Goal: Task Accomplishment & Management: Manage account settings

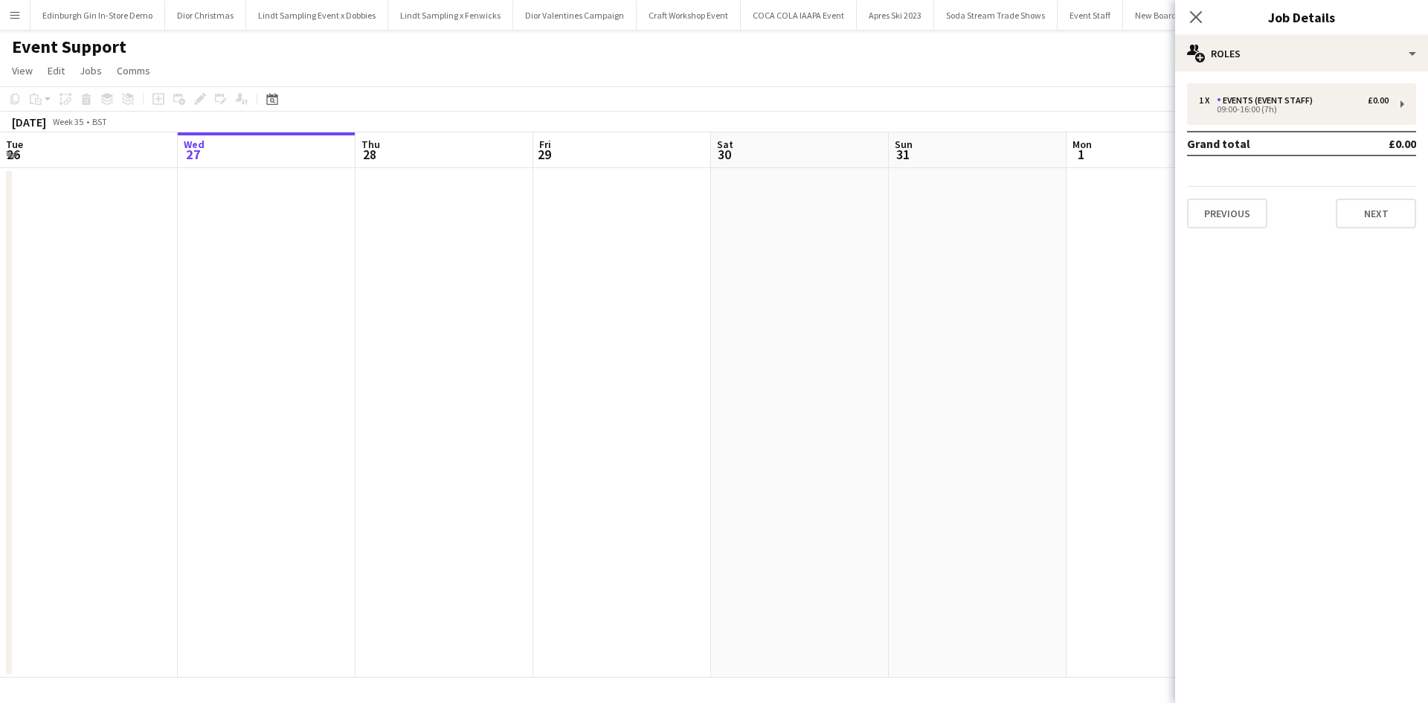
scroll to position [0, 677]
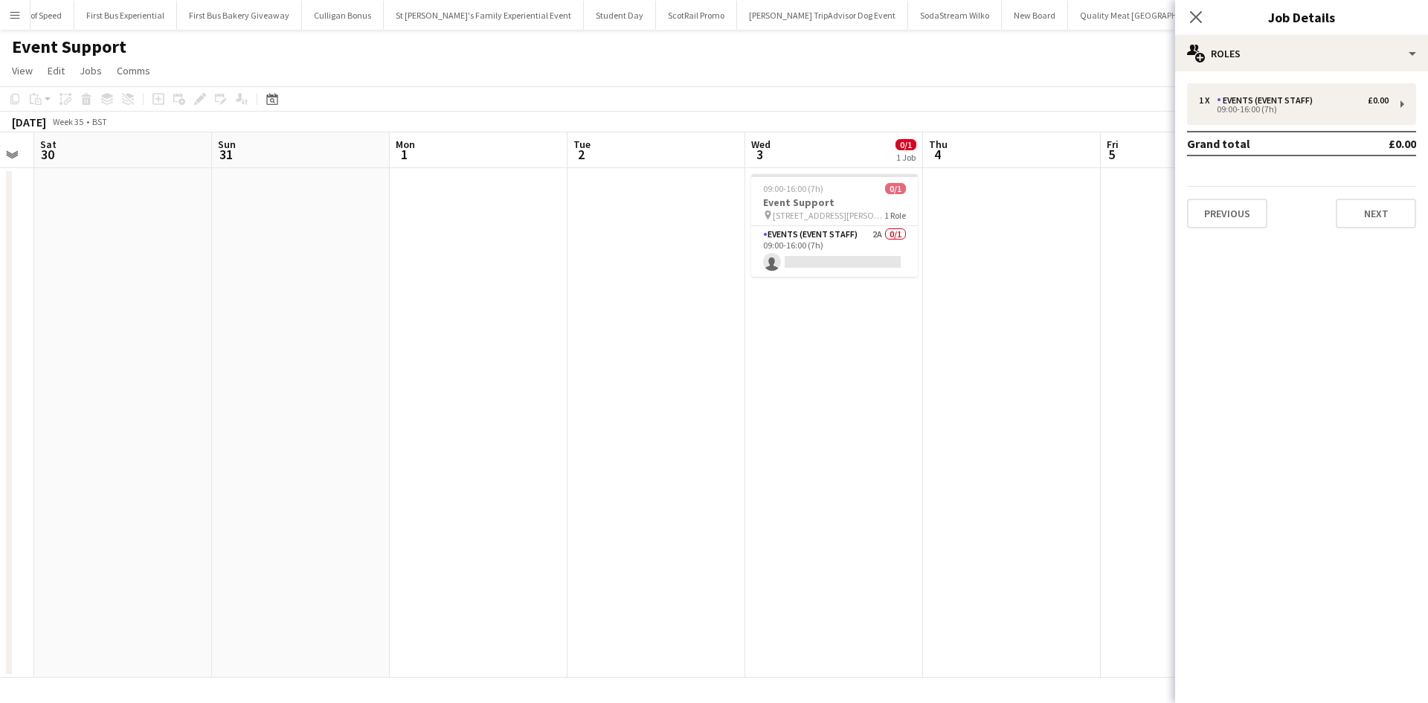
click at [23, 17] on button "Menu" at bounding box center [15, 15] width 30 height 30
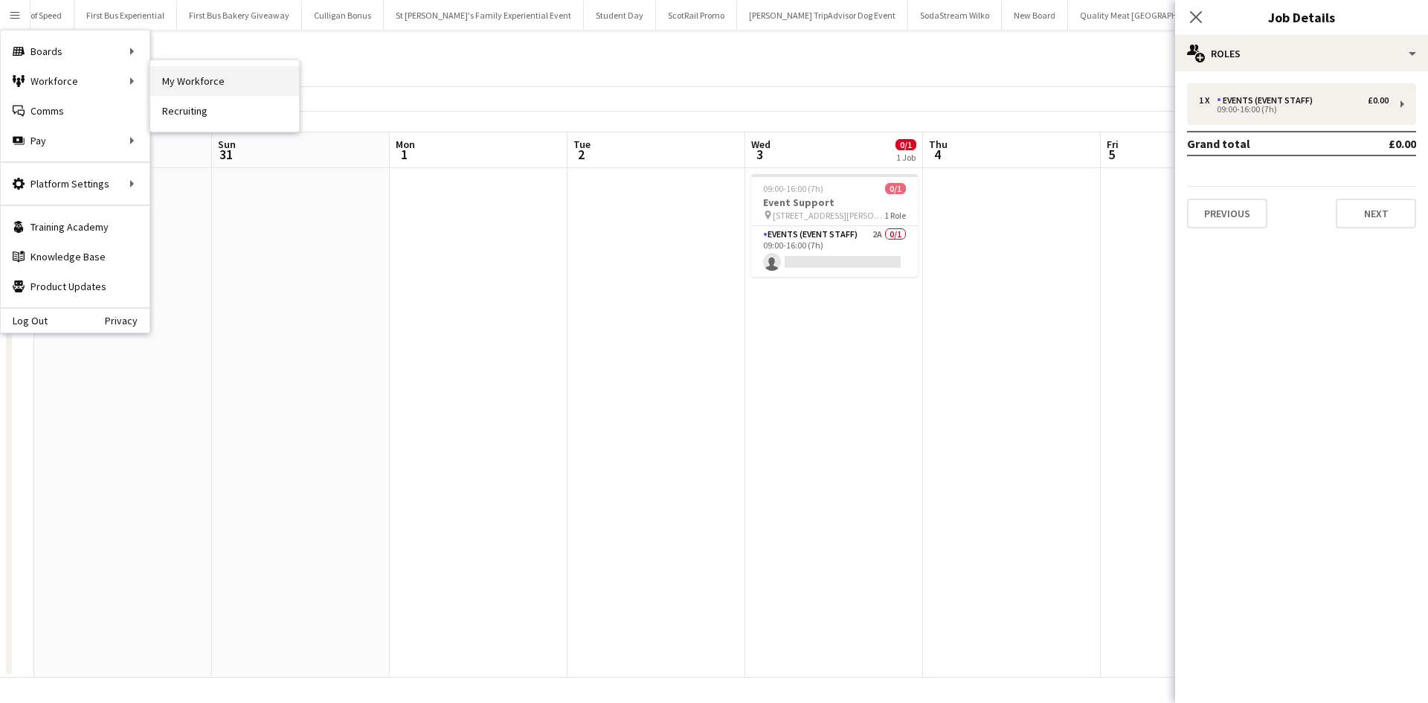
click at [167, 77] on link "My Workforce" at bounding box center [224, 81] width 149 height 30
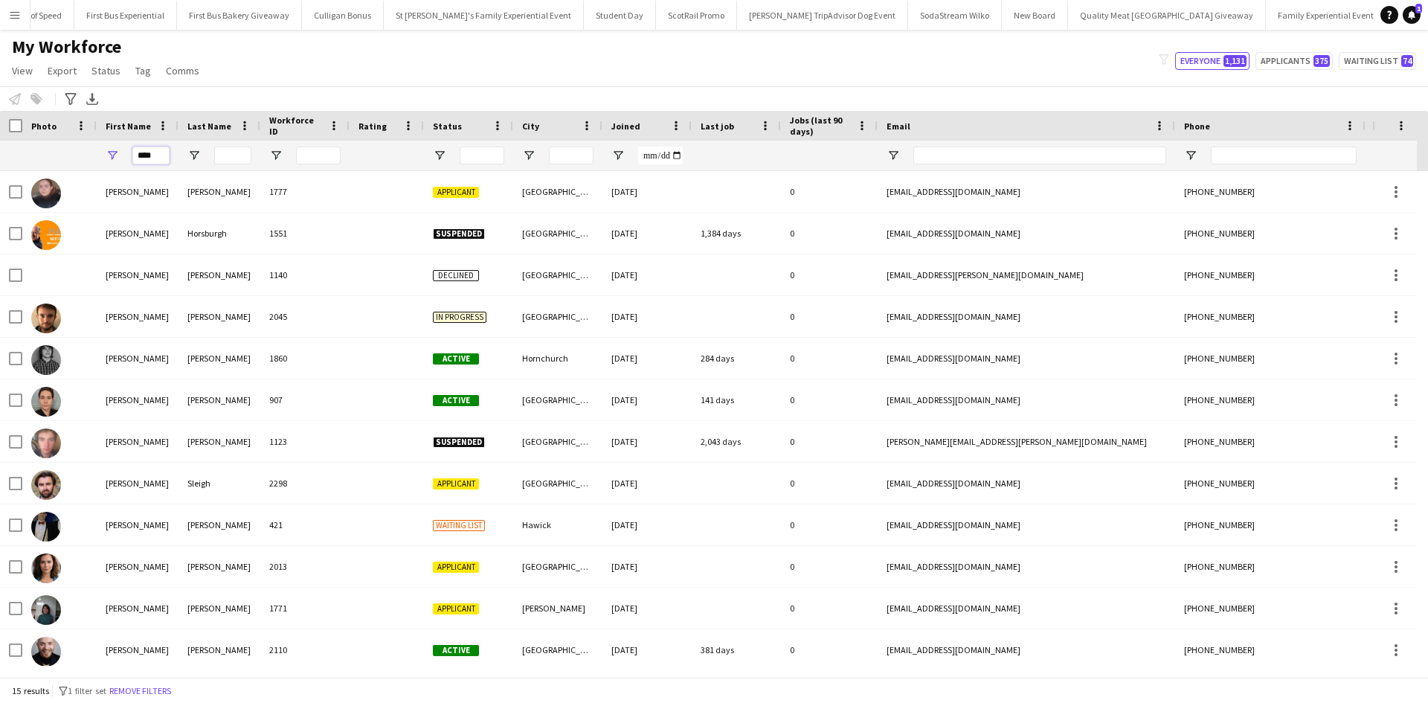
drag, startPoint x: 157, startPoint y: 157, endPoint x: 135, endPoint y: 158, distance: 22.4
click at [135, 158] on input "****" at bounding box center [150, 156] width 37 height 18
type input "****"
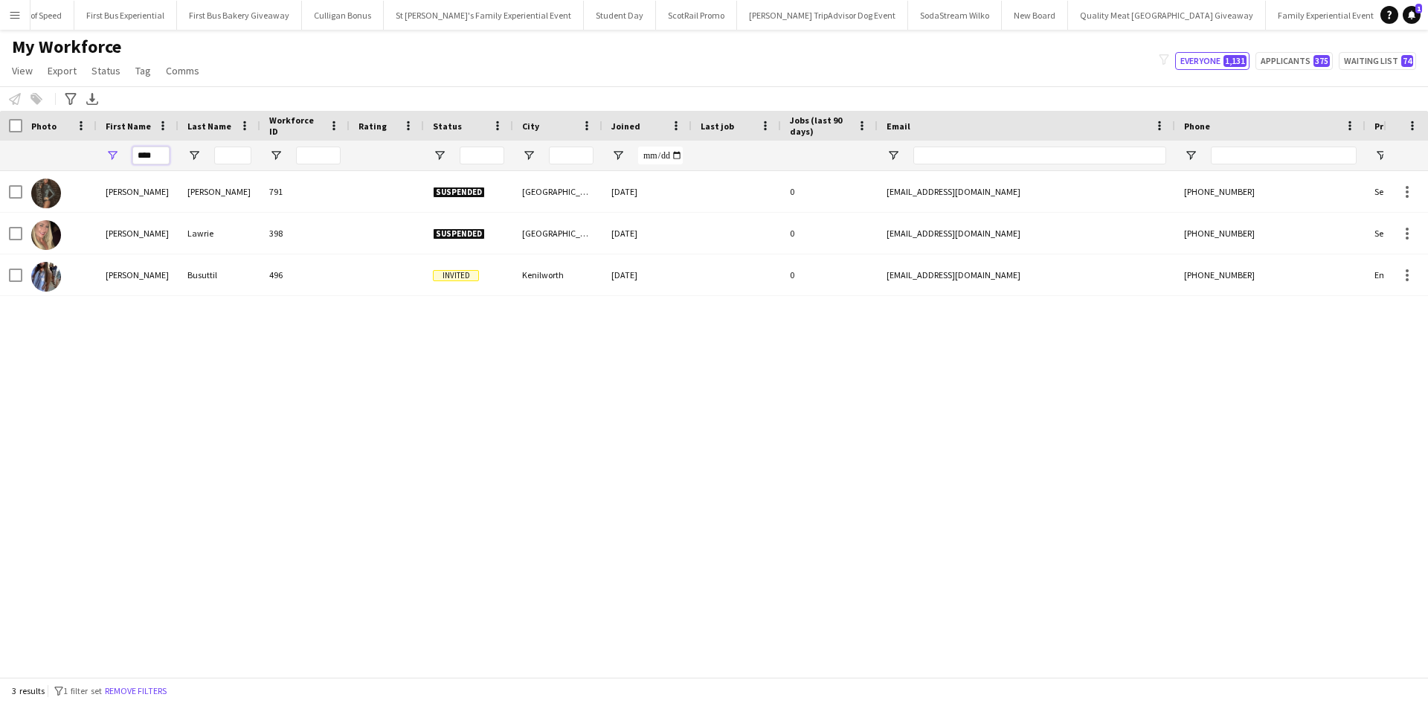
drag, startPoint x: 161, startPoint y: 162, endPoint x: 126, endPoint y: 160, distance: 35.0
click at [126, 160] on div "****" at bounding box center [138, 156] width 82 height 30
type input "****"
click at [10, 17] on app-icon "Menu" at bounding box center [15, 15] width 12 height 12
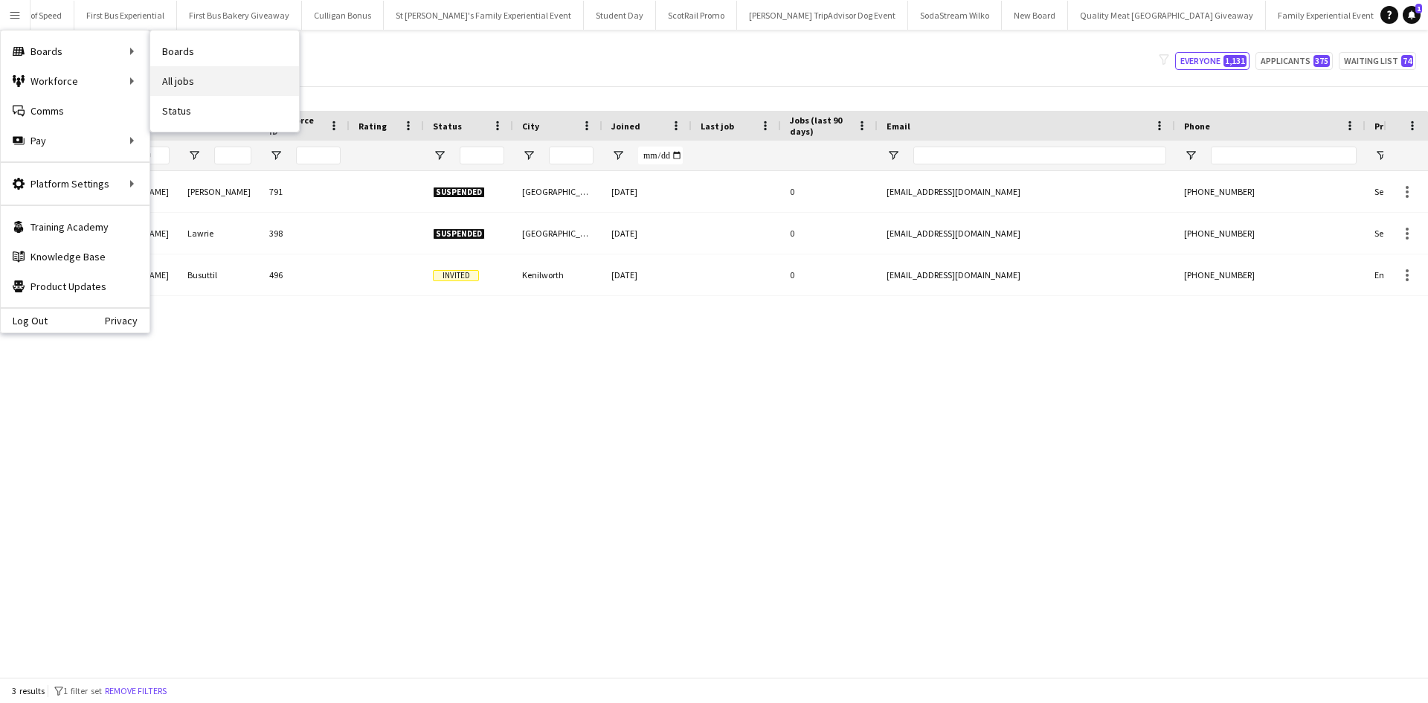
click at [220, 83] on link "All jobs" at bounding box center [224, 81] width 149 height 30
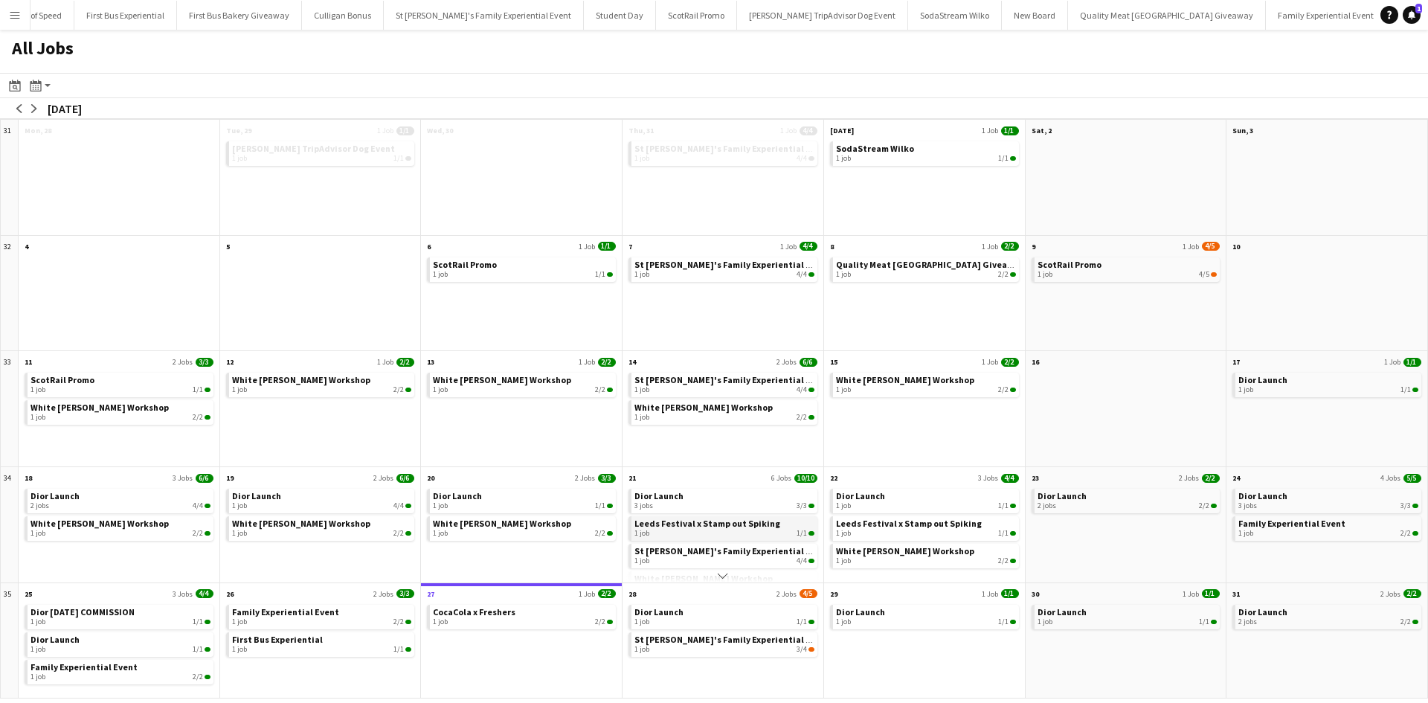
click at [672, 532] on div "1 job 1/1" at bounding box center [724, 533] width 180 height 9
click at [730, 639] on span "St [PERSON_NAME]'s Family Experiential Event" at bounding box center [732, 639] width 196 height 11
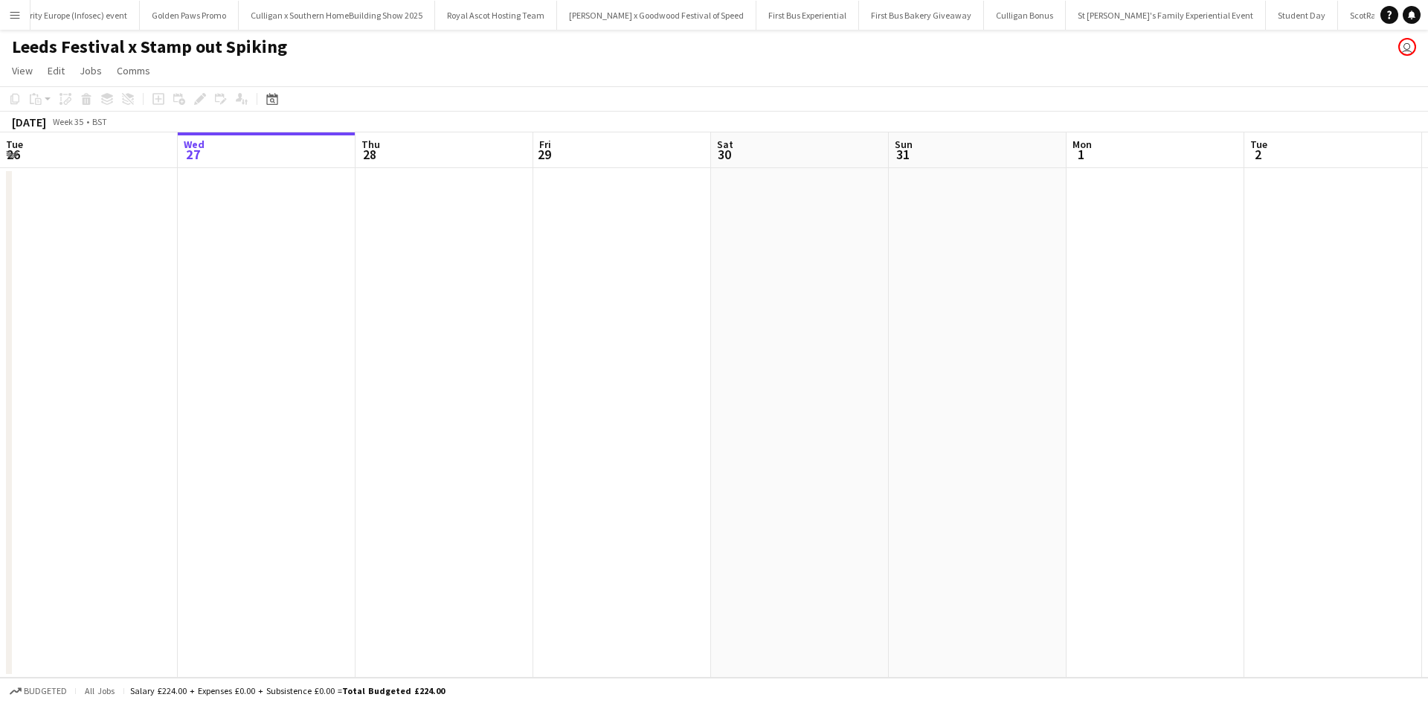
scroll to position [0, 14601]
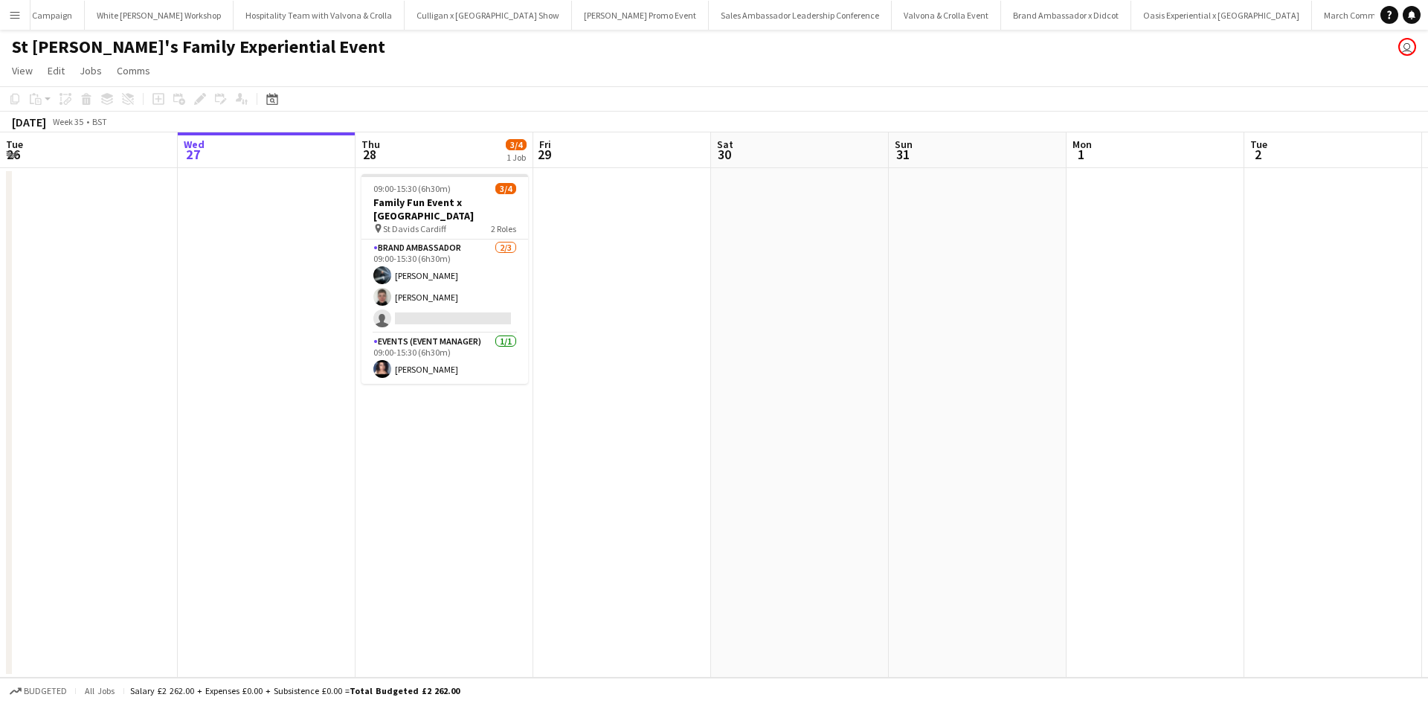
scroll to position [0, 13542]
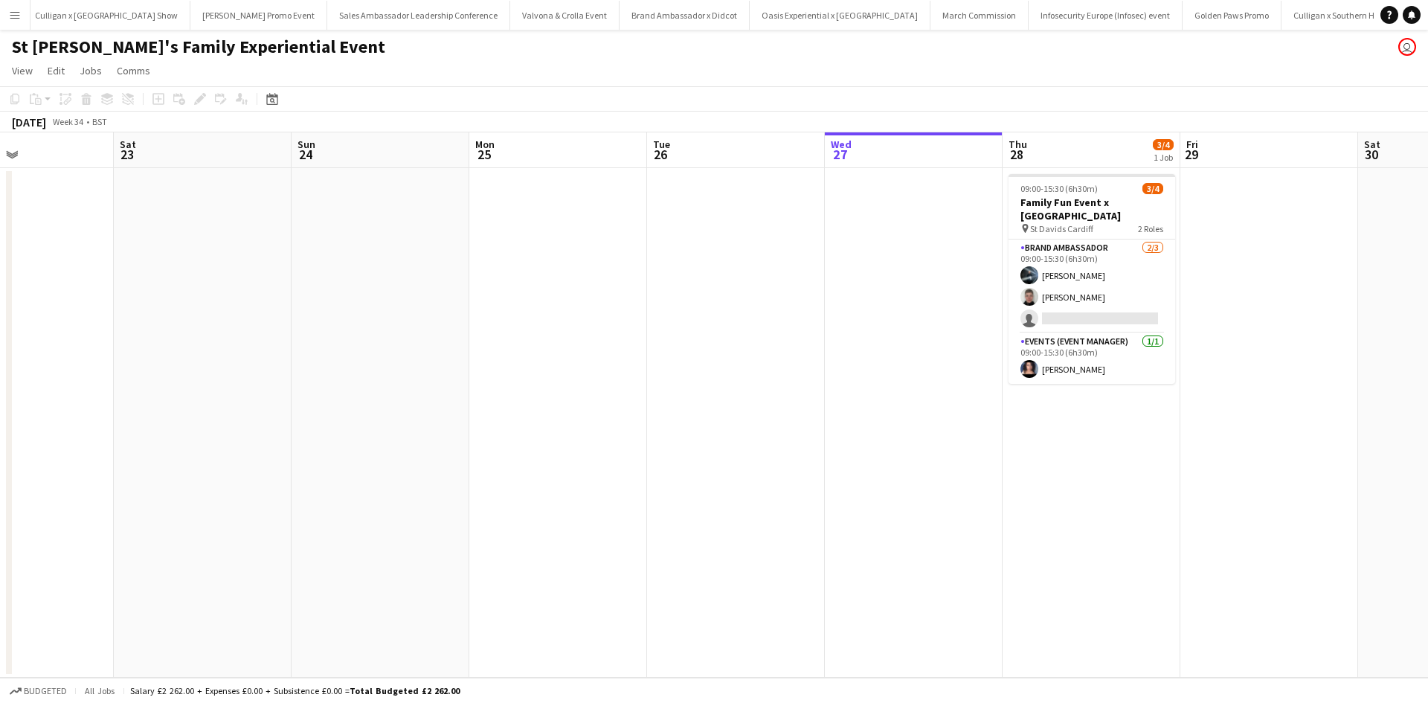
drag, startPoint x: 335, startPoint y: 525, endPoint x: 1043, endPoint y: 490, distance: 708.9
click at [1043, 490] on app-calendar-viewport "Wed 20 Thu 21 4/4 1 Job Fri 22 Sat 23 Sun 24 Mon 25 Tue 26 Wed 27 Thu 28 3/4 1 …" at bounding box center [714, 404] width 1428 height 545
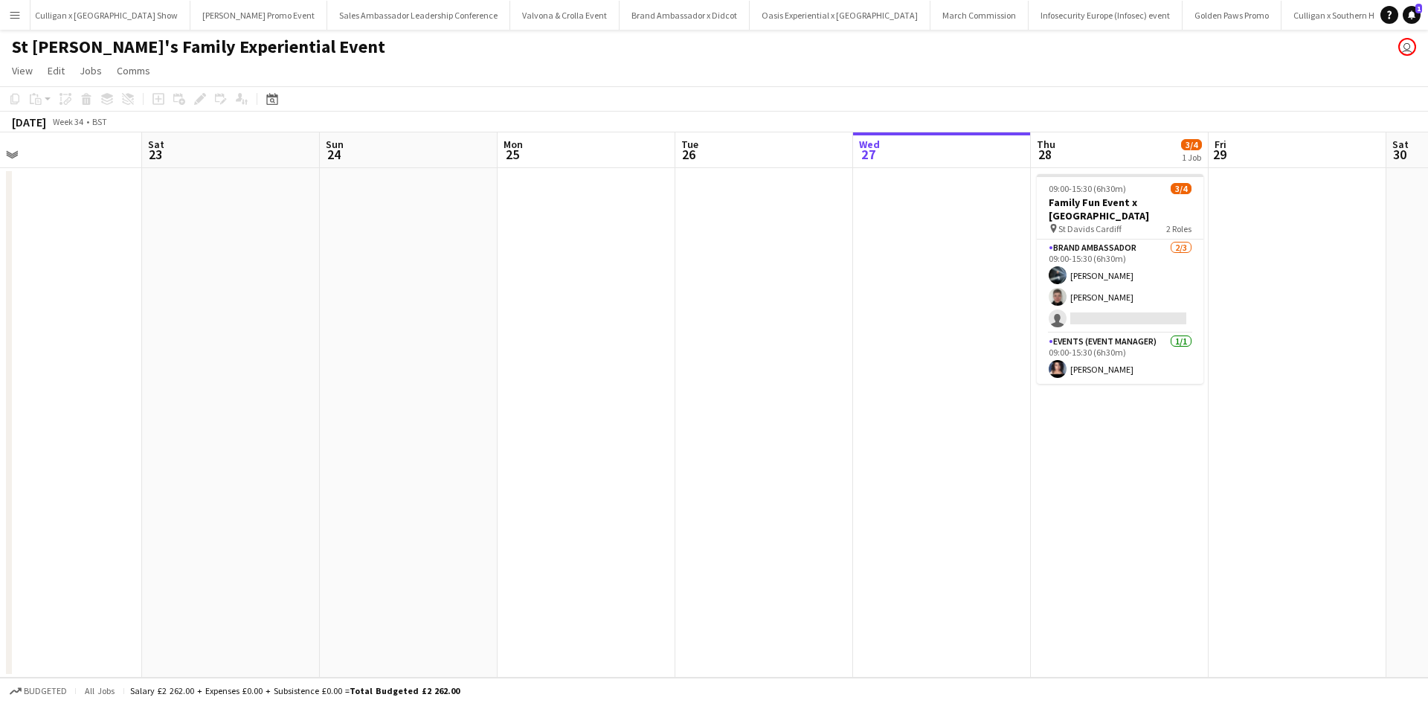
drag, startPoint x: 598, startPoint y: 527, endPoint x: 927, endPoint y: 491, distance: 331.4
click at [926, 491] on app-calendar-viewport "Wed 20 Thu 21 4/4 1 Job Fri 22 Sat 23 Sun 24 Mon 25 Tue 26 Wed 27 Thu 28 3/4 1 …" at bounding box center [714, 404] width 1428 height 545
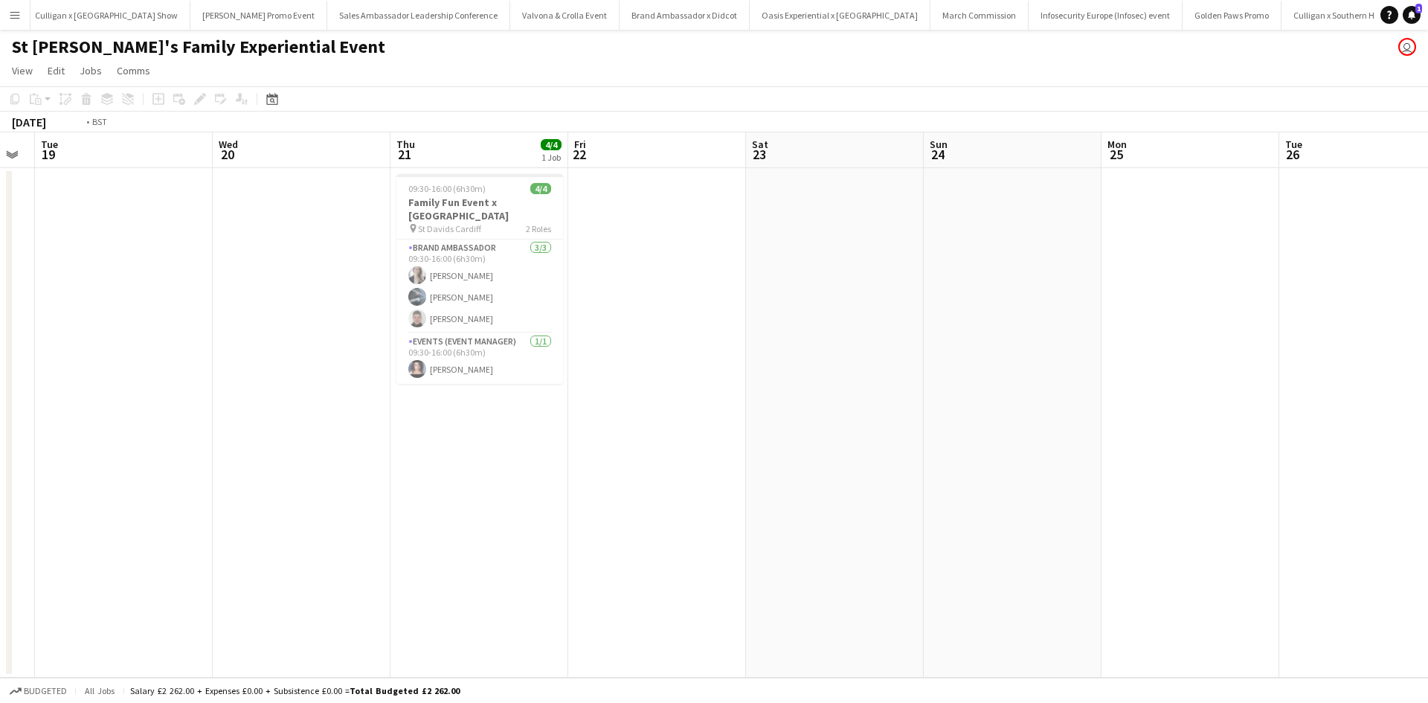
drag, startPoint x: 374, startPoint y: 540, endPoint x: 992, endPoint y: 519, distance: 618.4
click at [992, 519] on app-calendar-viewport "Sun 17 Mon 18 Tue 19 Wed 20 Thu 21 4/4 1 Job Fri 22 Sat 23 Sun 24 Mon 25 Tue 26…" at bounding box center [714, 404] width 1428 height 545
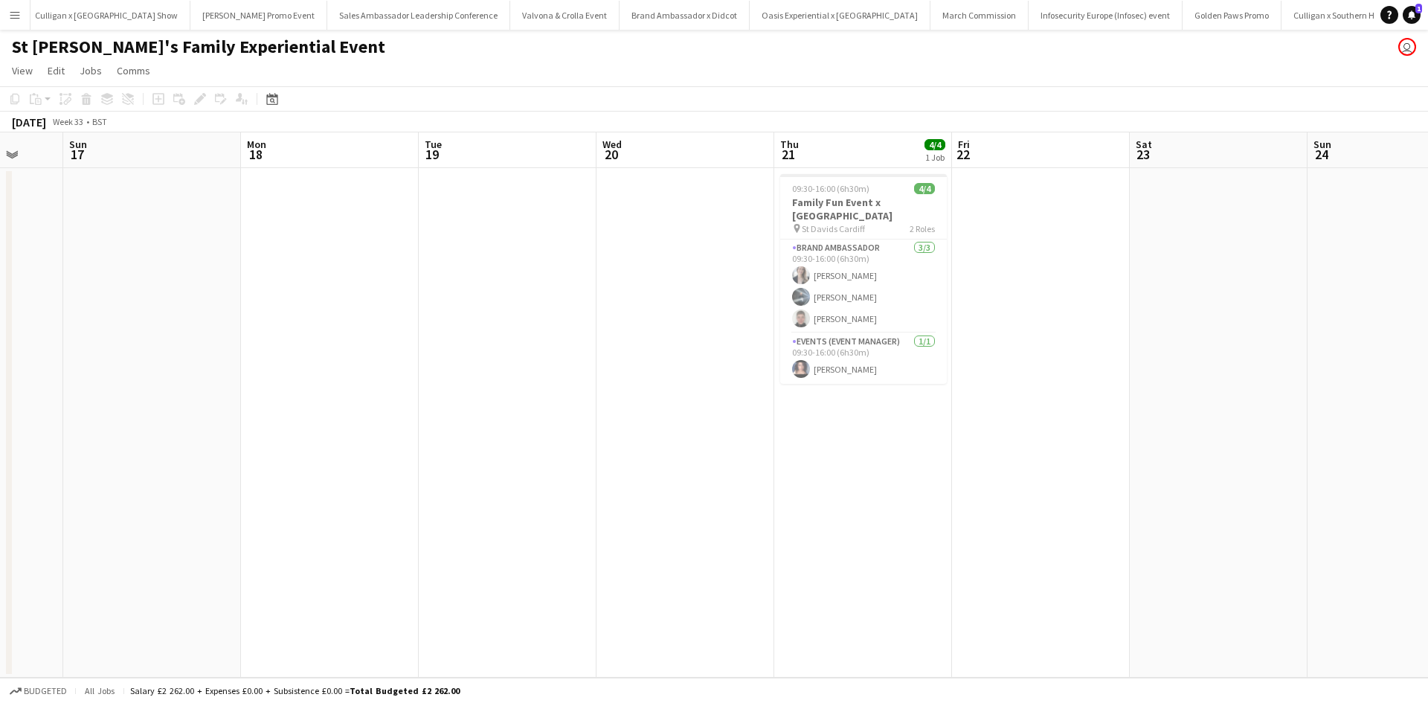
drag, startPoint x: 303, startPoint y: 552, endPoint x: 843, endPoint y: 511, distance: 541.5
click at [843, 511] on app-calendar-viewport "Thu 14 4/4 1 Job Fri 15 Sat 16 Sun 17 Mon 18 Tue 19 Wed 20 Thu 21 4/4 1 Job Fri…" at bounding box center [714, 404] width 1428 height 545
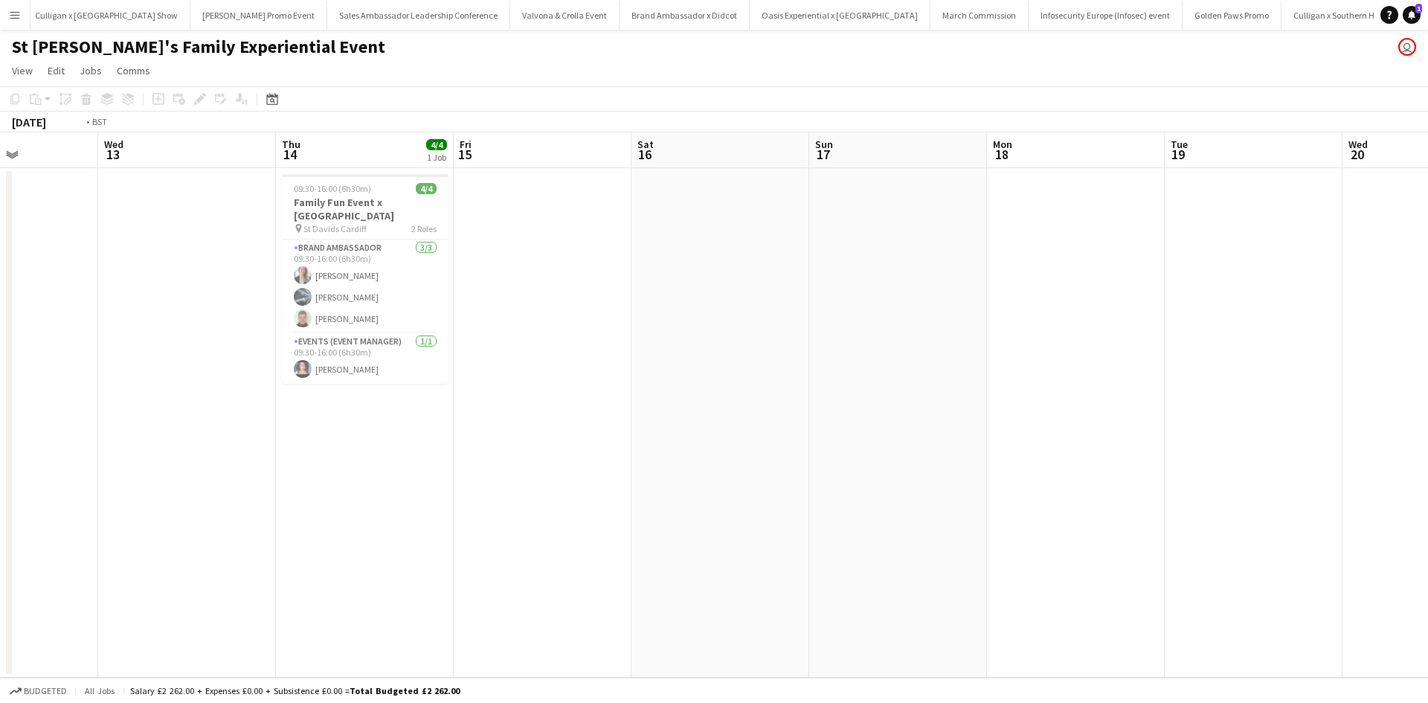
drag, startPoint x: 347, startPoint y: 527, endPoint x: 1067, endPoint y: 498, distance: 721.2
click at [1067, 498] on app-calendar-viewport "Sun 10 Mon 11 Tue 12 Wed 13 Thu 14 4/4 1 Job Fri 15 Sat 16 Sun 17 Mon 18 Tue 19…" at bounding box center [714, 404] width 1428 height 545
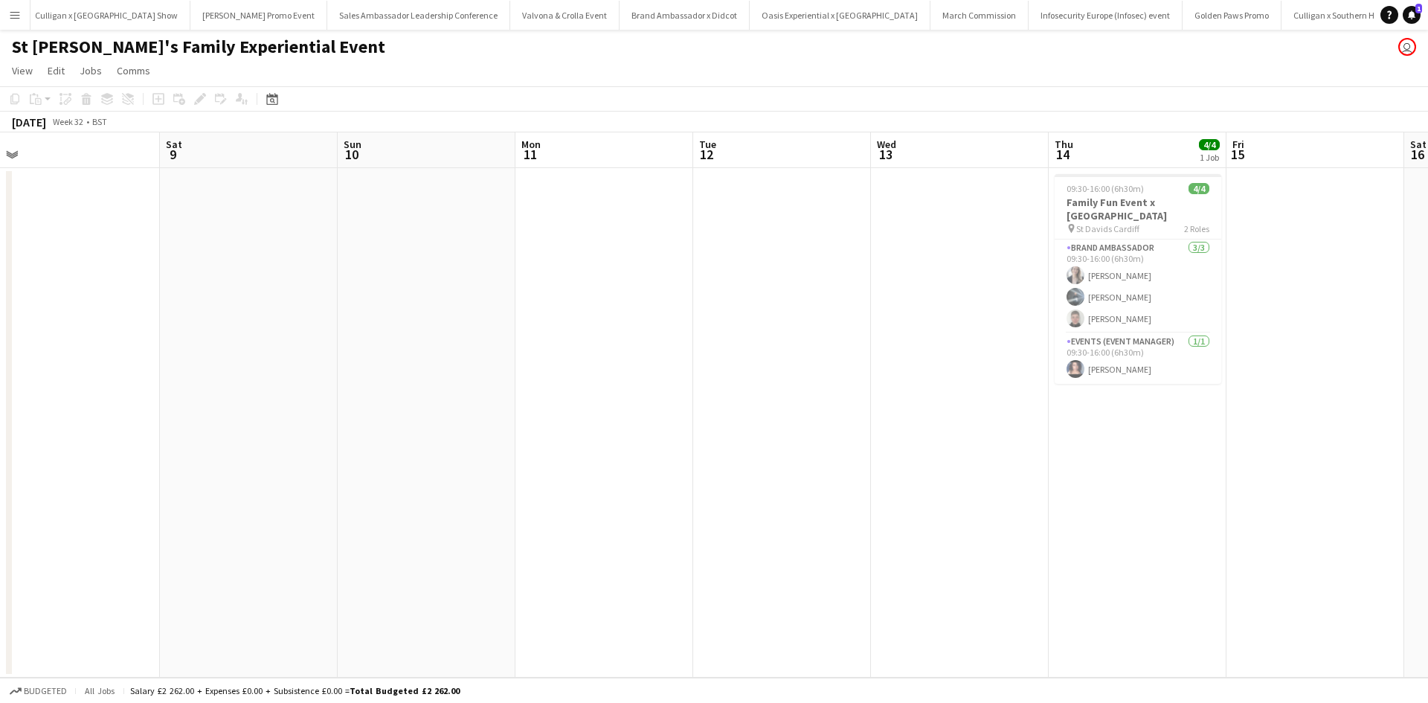
drag, startPoint x: 602, startPoint y: 521, endPoint x: 906, endPoint y: 500, distance: 304.1
click at [906, 500] on app-calendar-viewport "Wed 6 Thu 7 4/4 1 Job Fri 8 Sat 9 Sun 10 Mon 11 Tue 12 Wed 13 Thu 14 4/4 1 Job …" at bounding box center [714, 404] width 1428 height 545
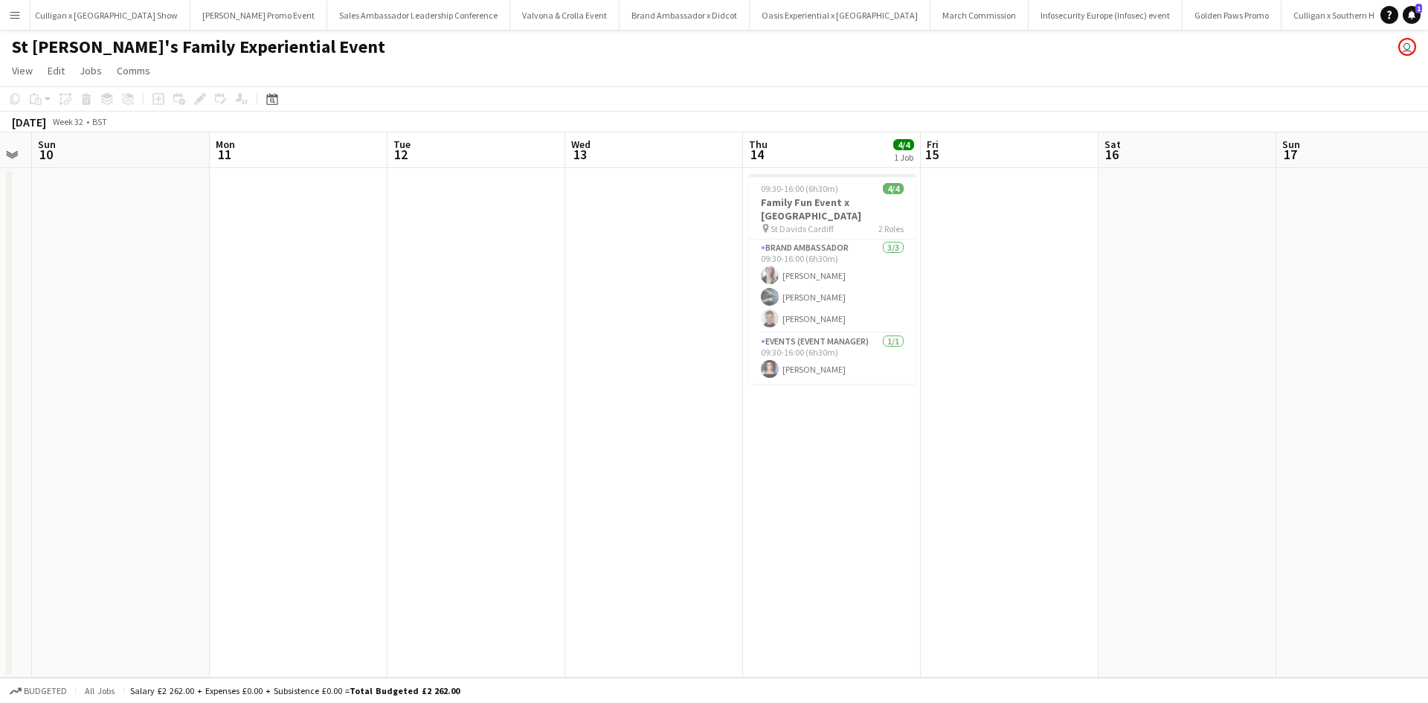
drag, startPoint x: 927, startPoint y: 511, endPoint x: 553, endPoint y: 521, distance: 374.2
click at [202, 471] on app-calendar-viewport "Wed 6 Thu 7 4/4 1 Job Fri 8 Sat 9 Sun 10 Mon 11 Tue 12 Wed 13 Thu 14 4/4 1 Job …" at bounding box center [714, 404] width 1428 height 545
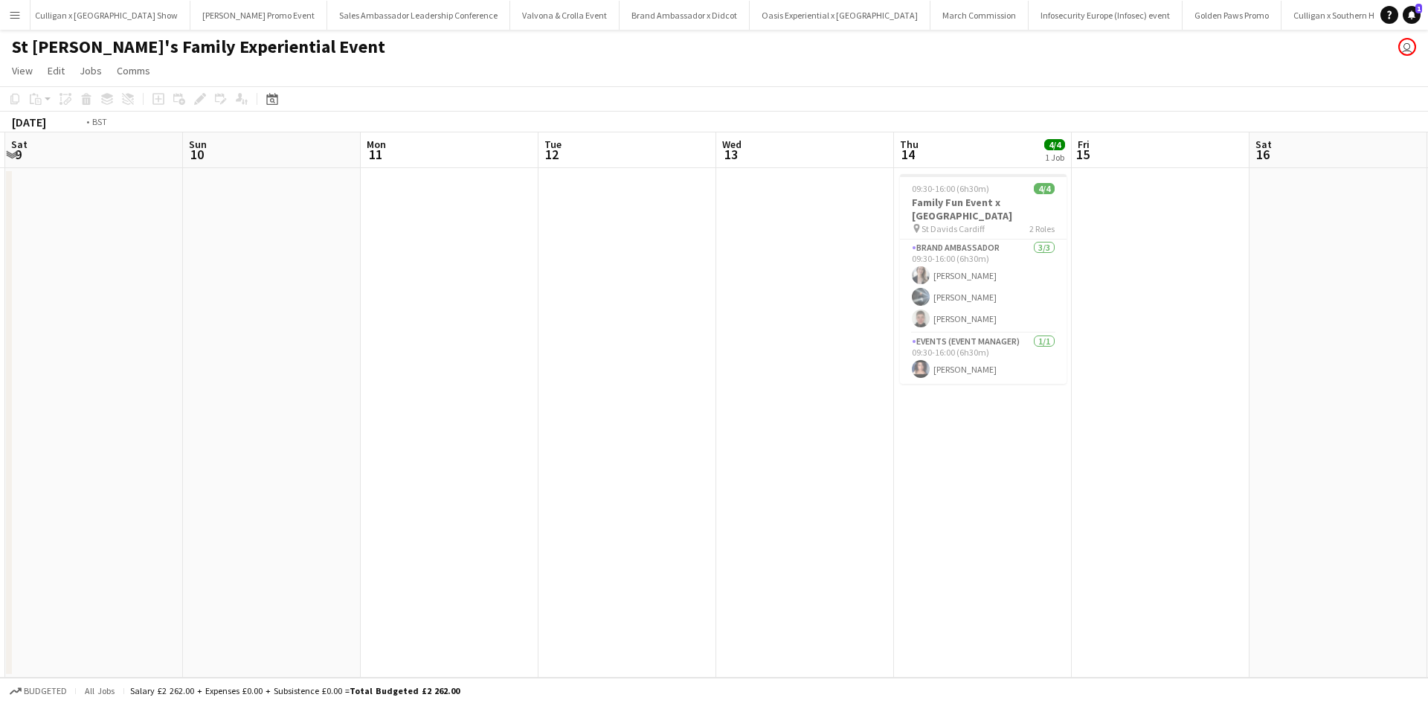
drag, startPoint x: 990, startPoint y: 559, endPoint x: 264, endPoint y: 512, distance: 727.4
click at [252, 513] on app-calendar-viewport "Wed 6 Thu 7 4/4 1 Job Fri 8 Sat 9 Sun 10 Mon 11 Tue 12 Wed 13 Thu 14 4/4 1 Job …" at bounding box center [714, 404] width 1428 height 545
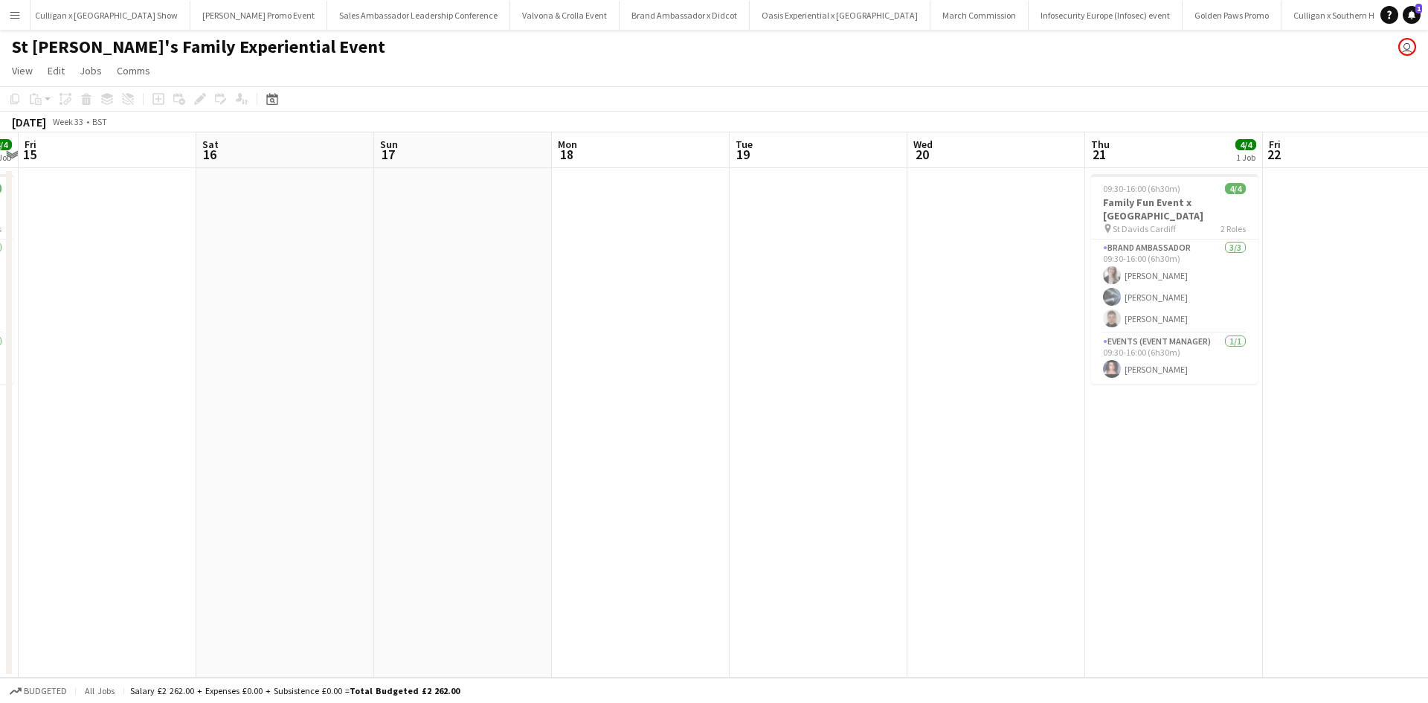
drag, startPoint x: 849, startPoint y: 525, endPoint x: 396, endPoint y: 472, distance: 456.1
click at [283, 466] on app-calendar-viewport "Mon 11 Tue 12 Wed 13 Thu 14 4/4 1 Job Fri 15 Sat 16 Sun 17 Mon 18 Tue 19 Wed 20…" at bounding box center [714, 404] width 1428 height 545
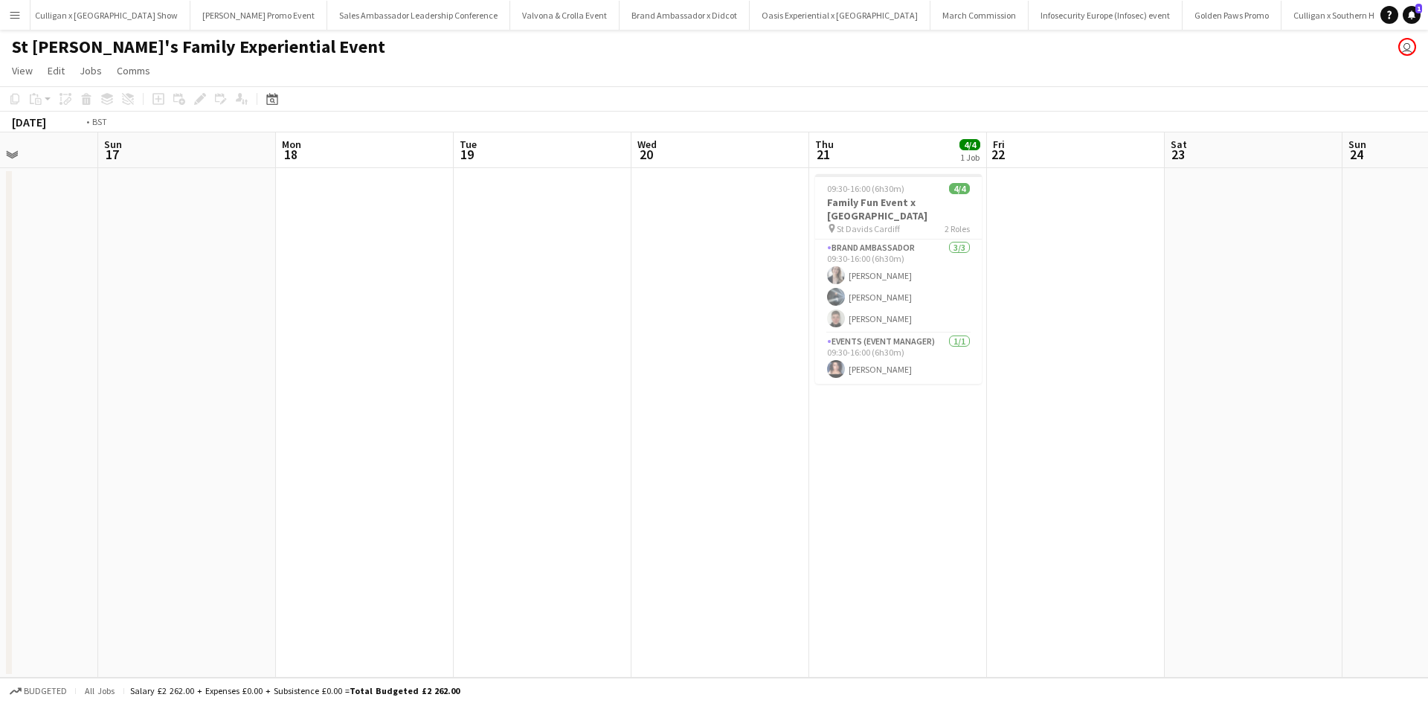
drag, startPoint x: 907, startPoint y: 517, endPoint x: 286, endPoint y: 451, distance: 623.8
click at [287, 451] on app-calendar-viewport "Thu 14 4/4 1 Job Fri 15 Sat 16 Sun 17 Mon 18 Tue 19 Wed 20 Thu 21 4/4 1 Job Fri…" at bounding box center [714, 404] width 1428 height 545
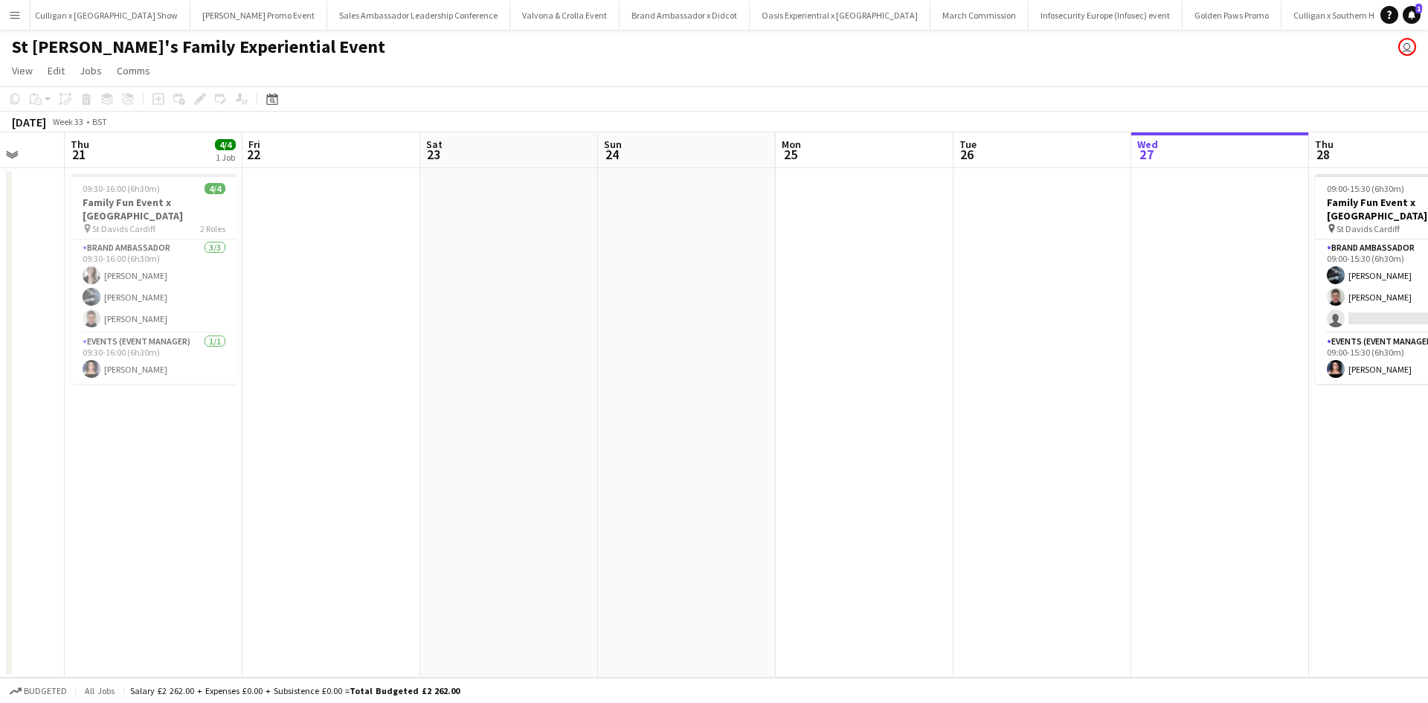
drag, startPoint x: 838, startPoint y: 521, endPoint x: 425, endPoint y: 498, distance: 414.1
click at [445, 498] on app-calendar-viewport "Sun 17 Mon 18 Tue 19 Wed 20 Thu 21 4/4 1 Job Fri 22 Sat 23 Sun 24 Mon 25 Tue 26…" at bounding box center [714, 404] width 1428 height 545
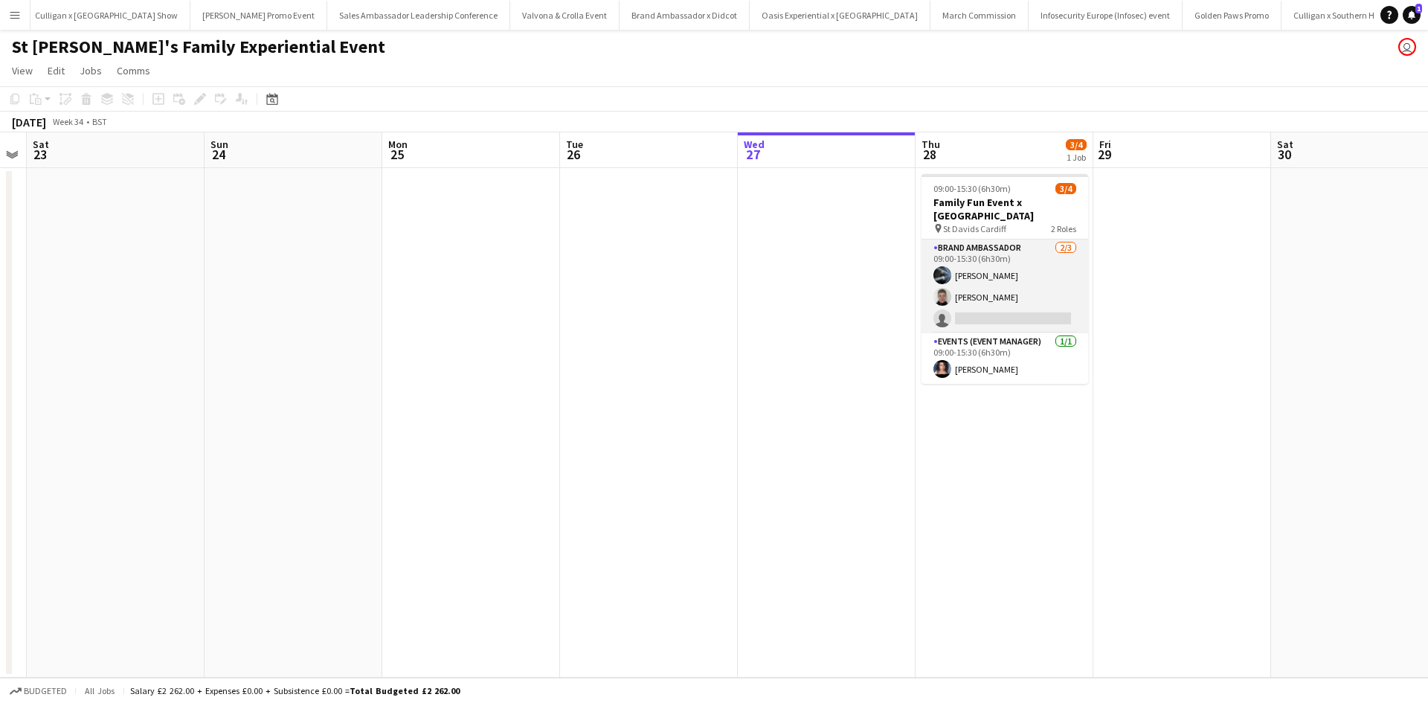
click at [970, 303] on app-card-role "Brand Ambassador 2/3 09:00-15:30 (6h30m) Lewis Jones Sarah McHarg single-neutra…" at bounding box center [1004, 286] width 167 height 94
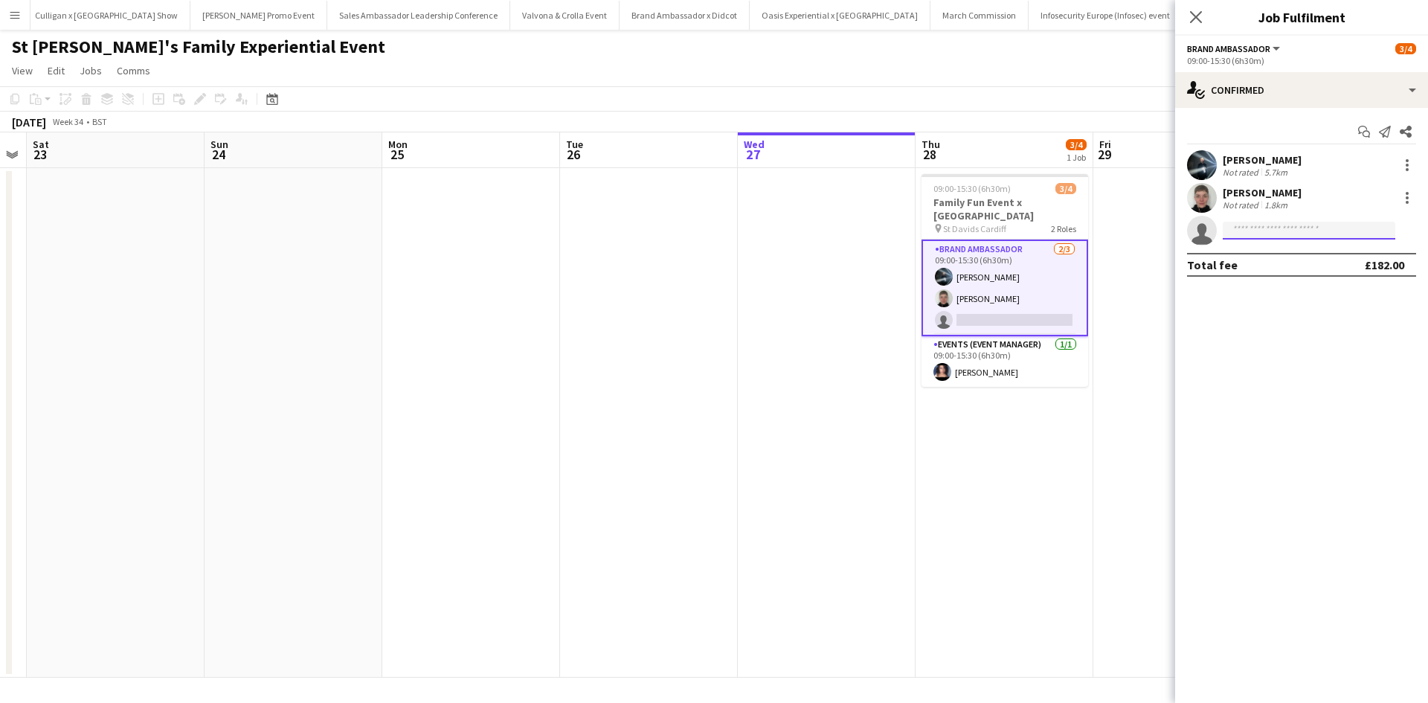
click at [1322, 234] on input at bounding box center [1309, 231] width 173 height 18
type input "*********"
click at [1299, 262] on span "chrisseyj123@yahoo.co.uk" at bounding box center [1309, 264] width 149 height 12
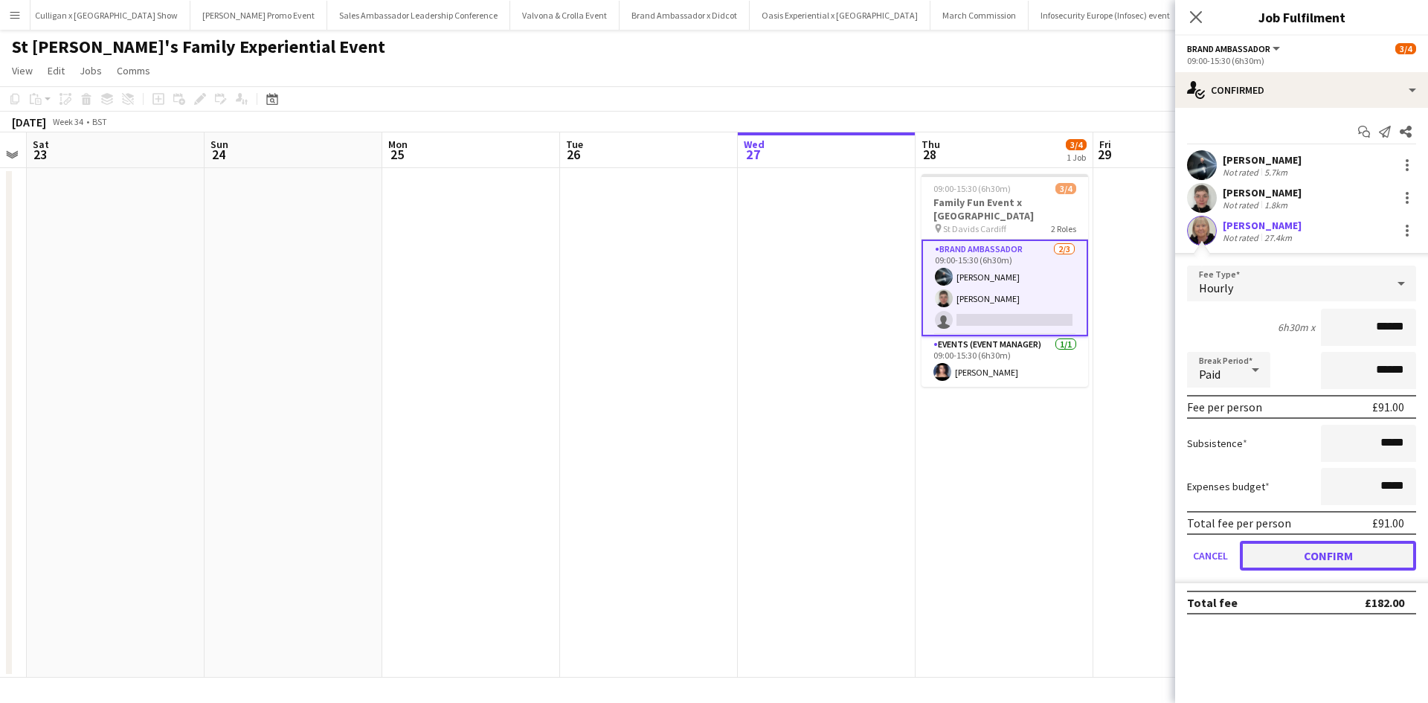
click at [1386, 558] on button "Confirm" at bounding box center [1328, 556] width 176 height 30
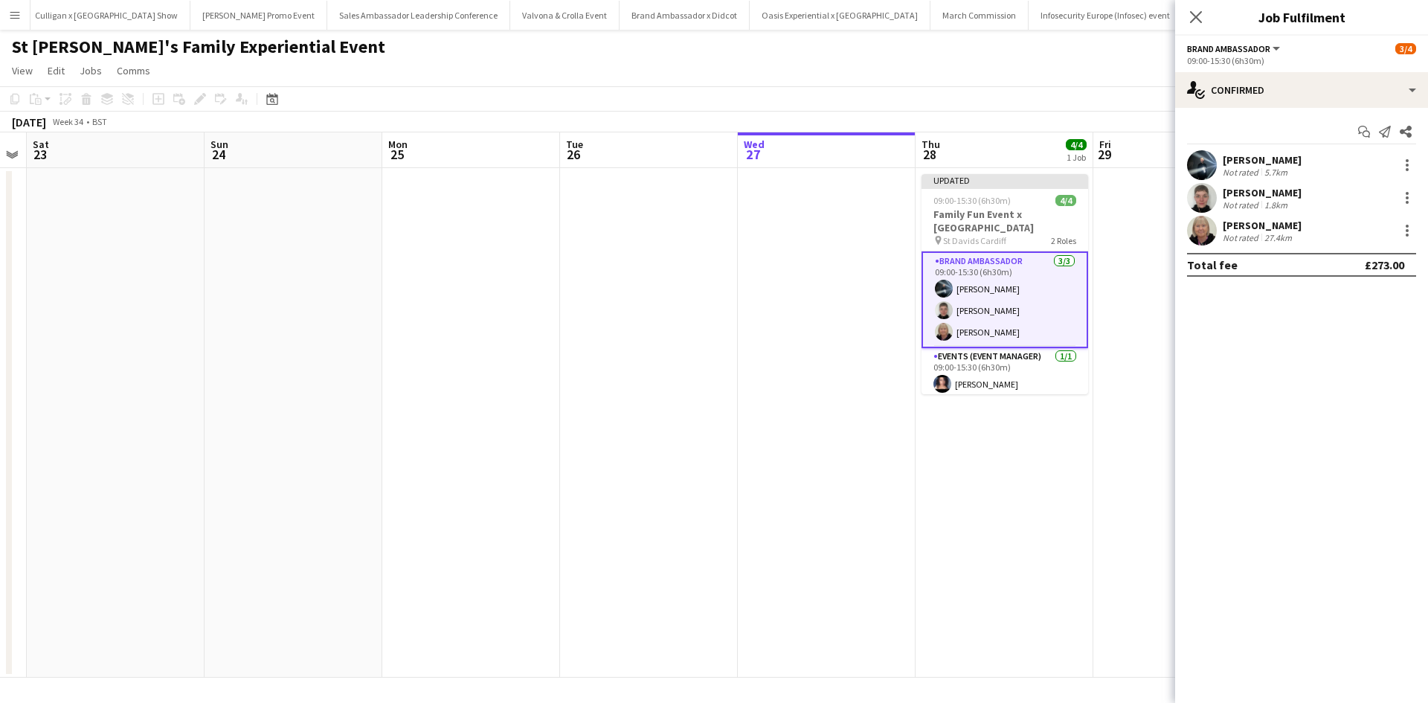
click at [1043, 559] on app-date-cell "Updated 09:00-15:30 (6h30m) 4/4 Family Fun Event x Cardiff pin St Davids Cardif…" at bounding box center [1005, 422] width 178 height 509
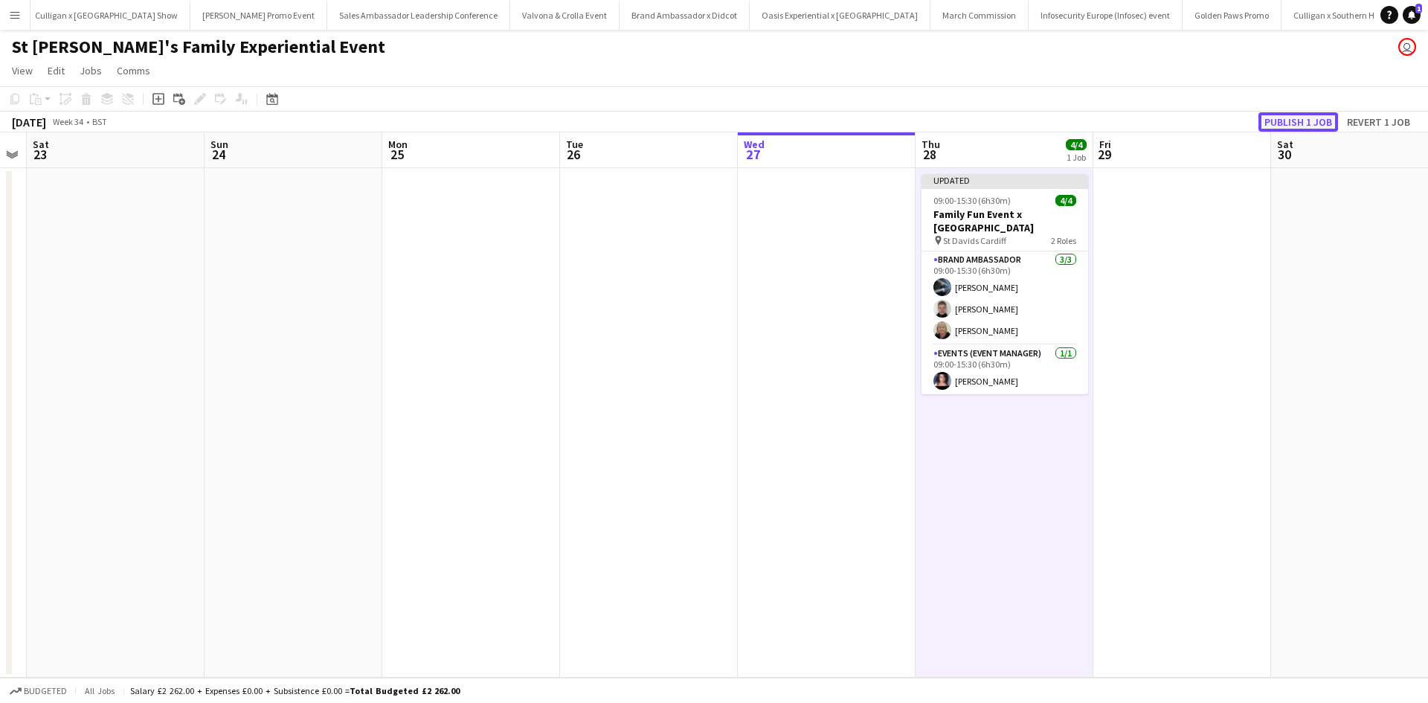
click at [1301, 119] on button "Publish 1 job" at bounding box center [1298, 121] width 80 height 19
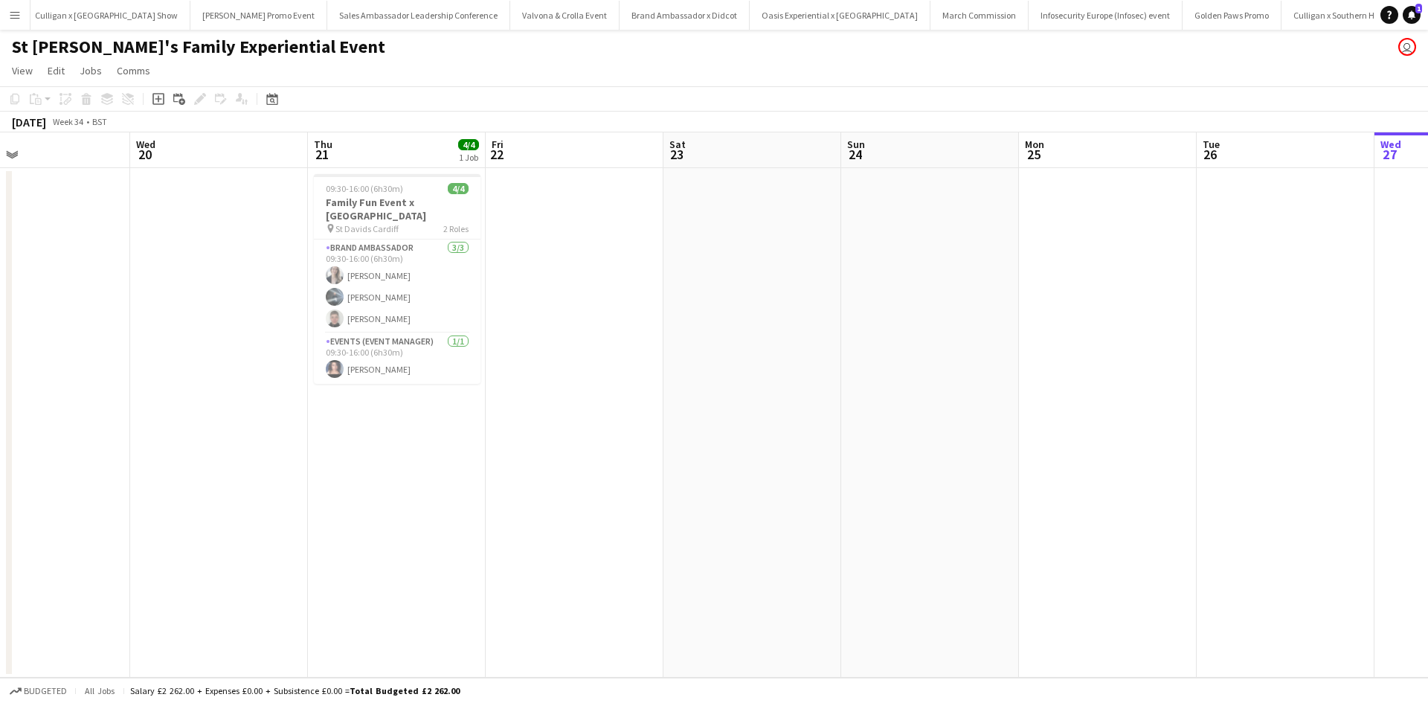
scroll to position [0, 377]
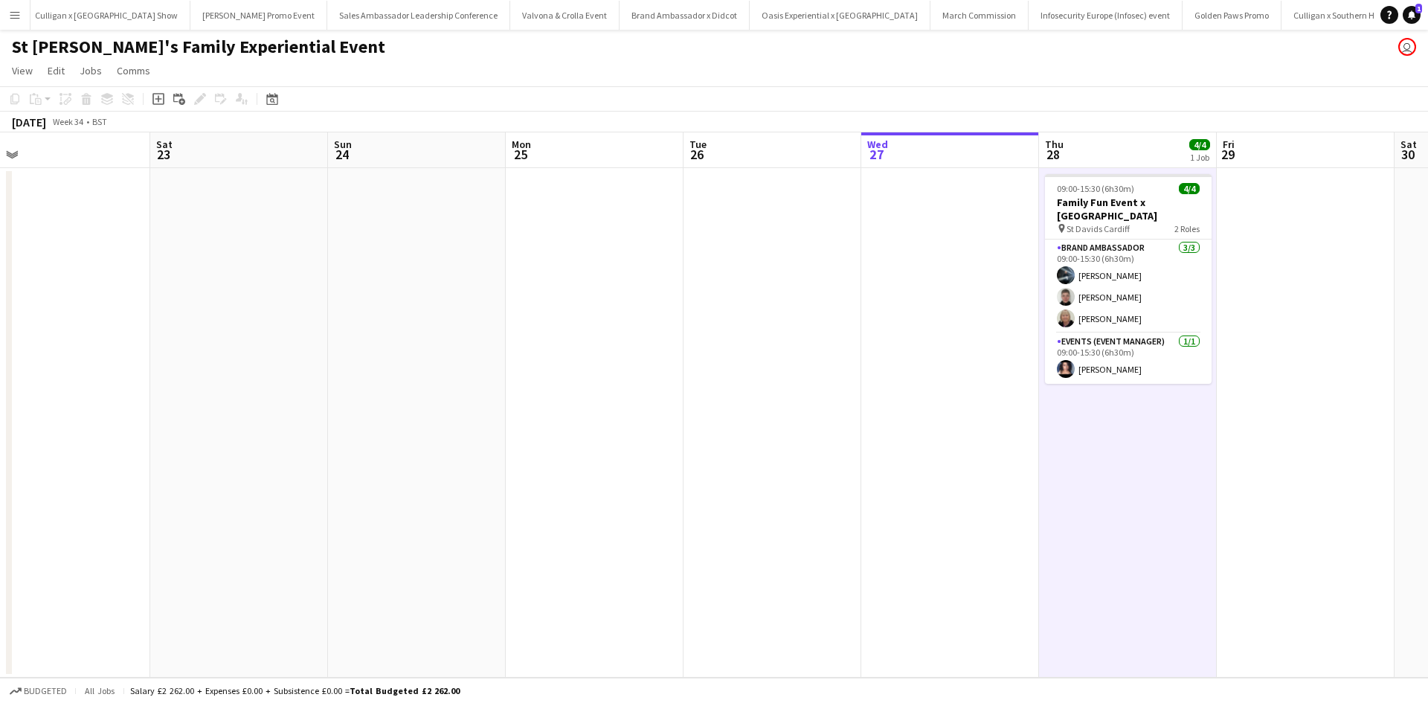
drag, startPoint x: 370, startPoint y: 408, endPoint x: 450, endPoint y: 399, distance: 80.8
click at [450, 399] on app-calendar-viewport "Tue 19 Wed 20 Thu 21 4/4 1 Job Fri 22 Sat 23 Sun 24 Mon 25 Tue 26 Wed 27 Thu 28…" at bounding box center [714, 404] width 1428 height 545
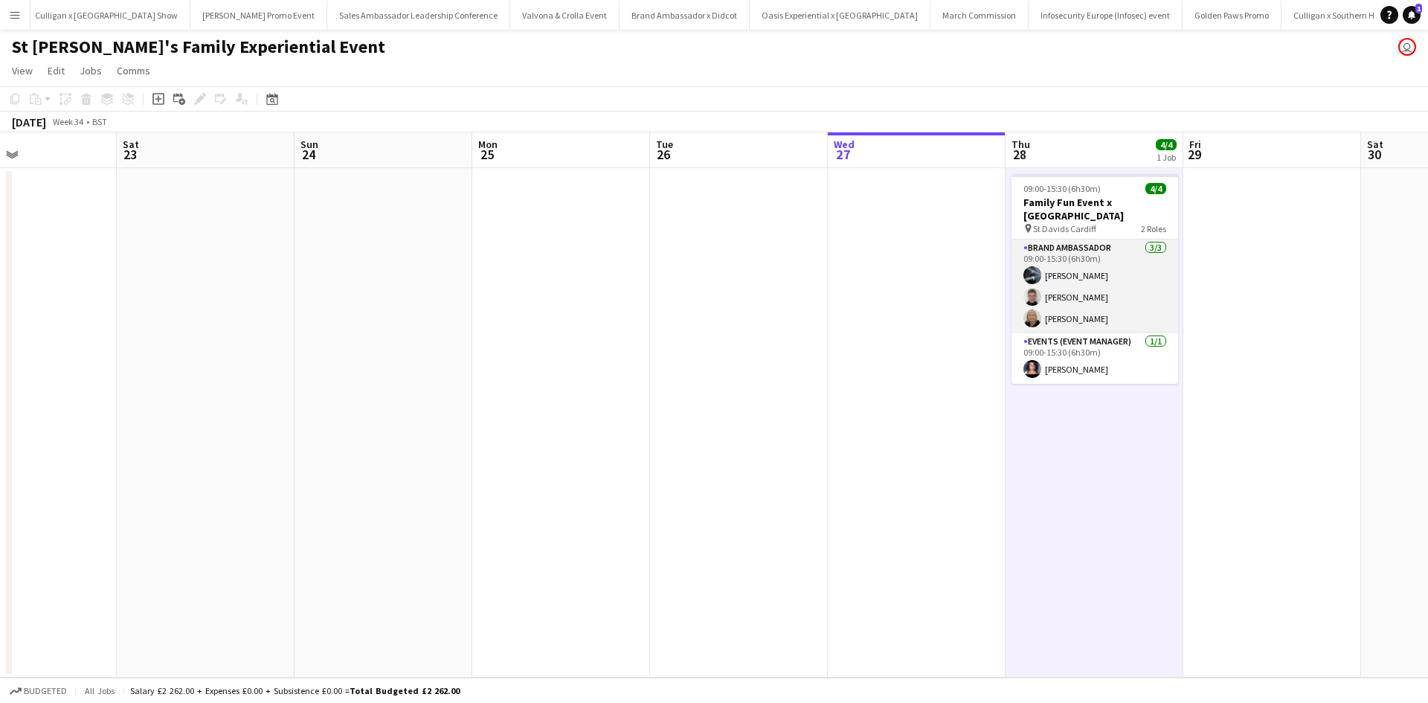
click at [1139, 274] on app-card-role "Brand Ambassador 3/3 09:00-15:30 (6h30m) Lewis Jones Sarah McHarg Christine Wat…" at bounding box center [1094, 286] width 167 height 94
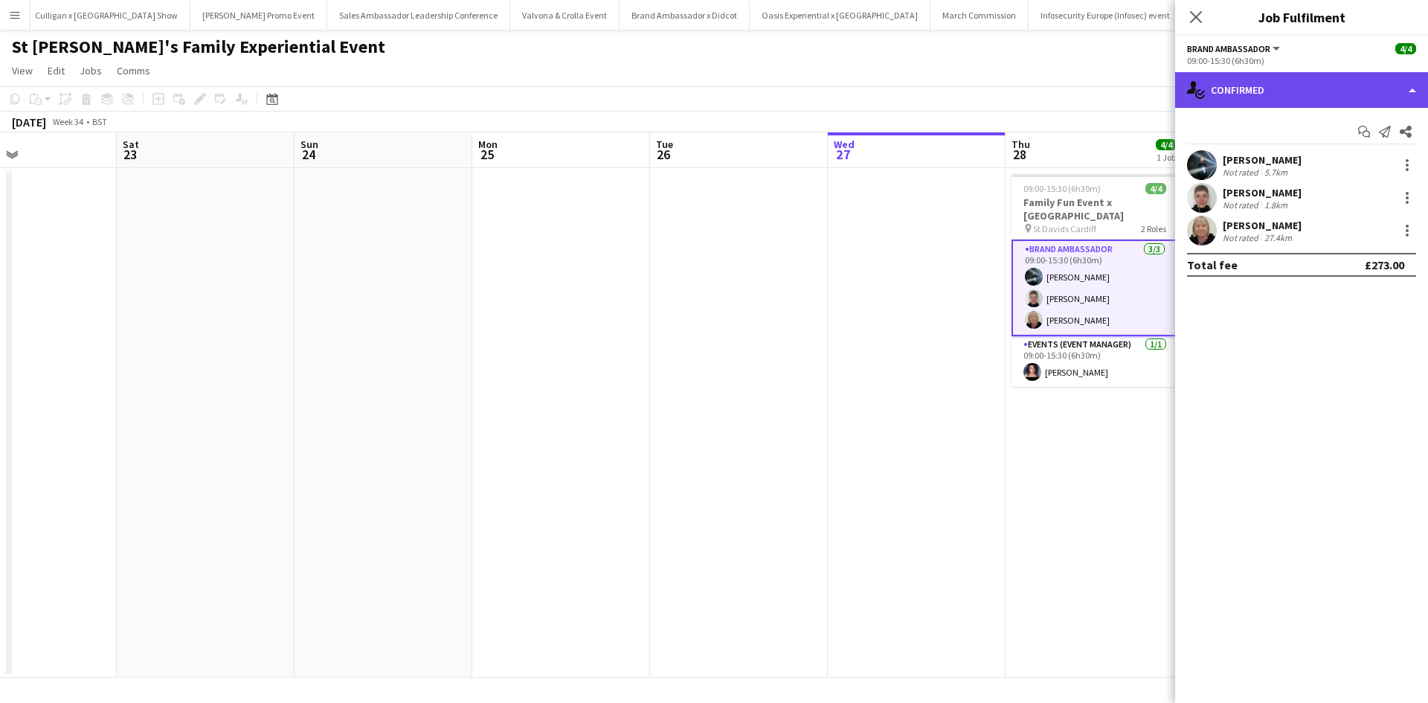
click at [1301, 94] on div "single-neutral-actions-check-2 Confirmed" at bounding box center [1301, 90] width 253 height 36
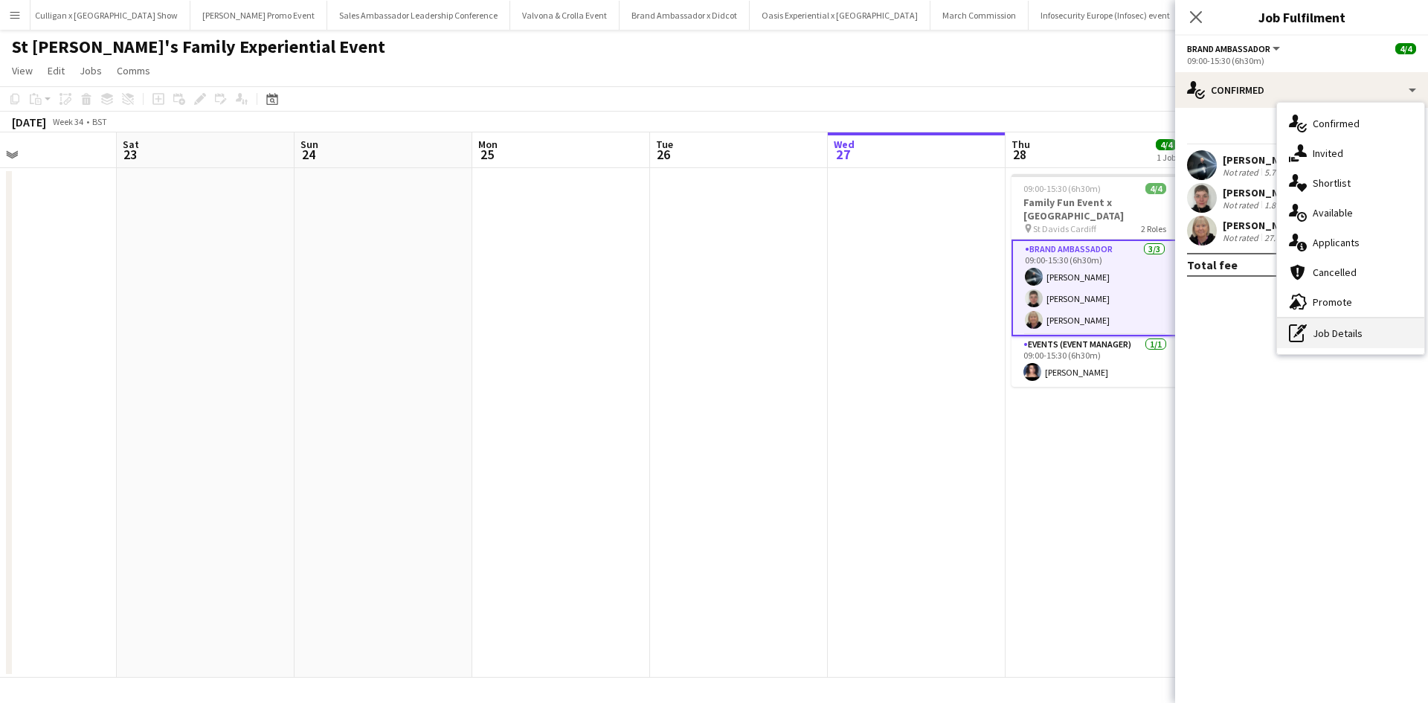
click at [1362, 326] on div "pen-write Job Details" at bounding box center [1350, 333] width 147 height 30
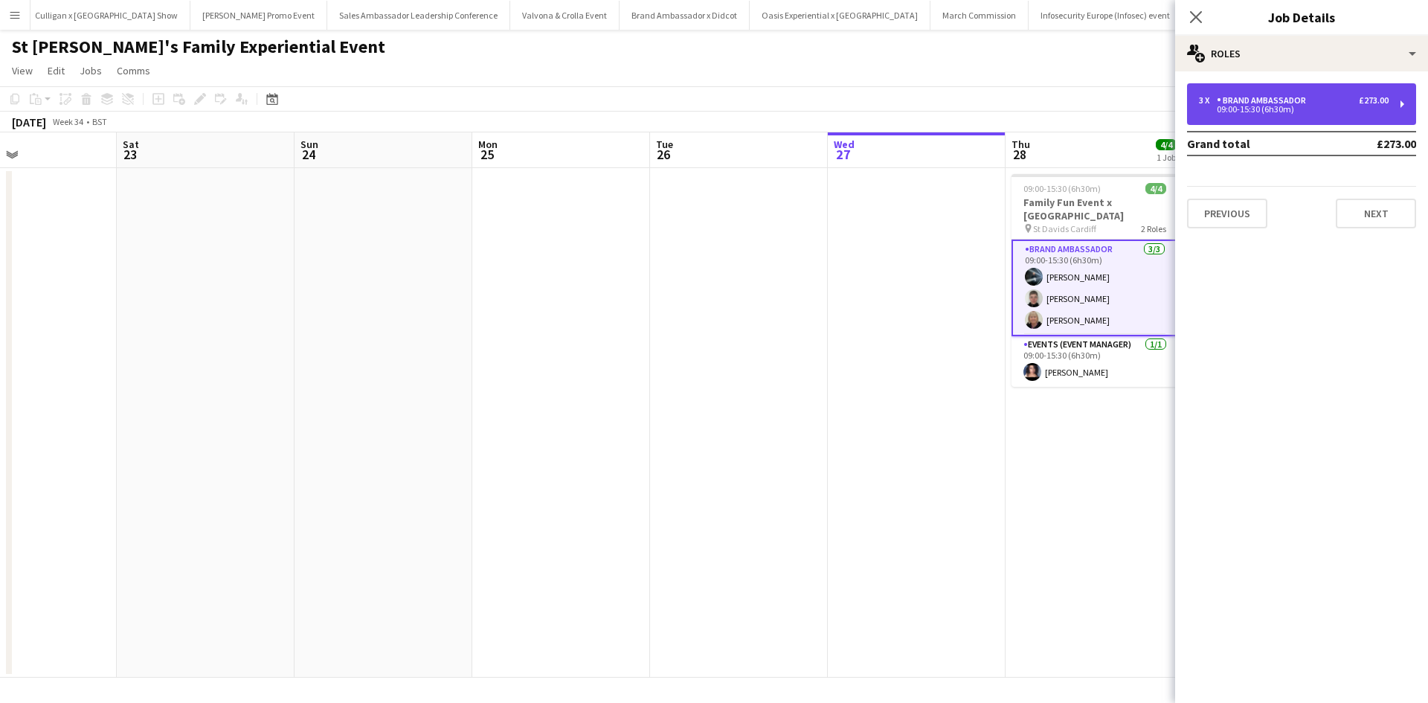
click at [1250, 100] on div "Brand Ambassador" at bounding box center [1264, 100] width 95 height 10
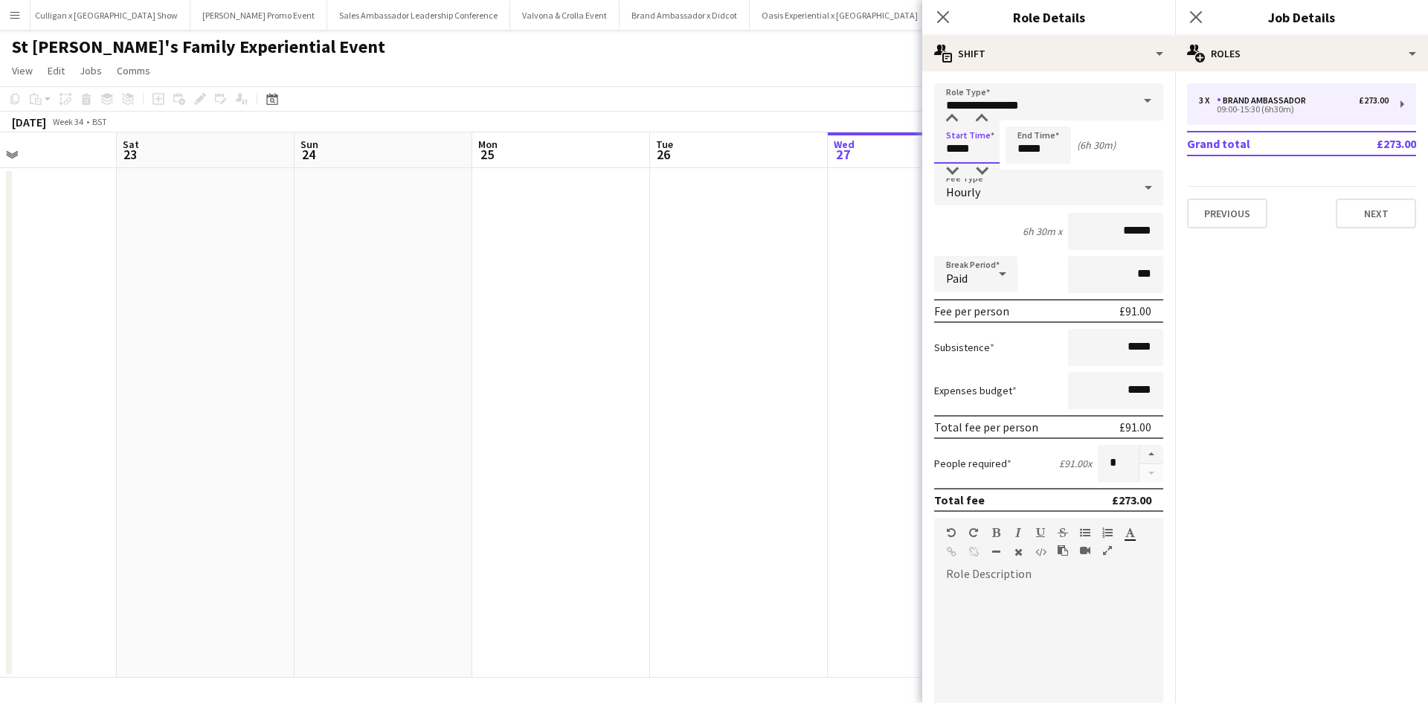
drag, startPoint x: 985, startPoint y: 152, endPoint x: 941, endPoint y: 152, distance: 43.9
click at [941, 152] on input "*****" at bounding box center [966, 144] width 65 height 37
type input "*****"
click at [844, 308] on app-date-cell at bounding box center [917, 422] width 178 height 509
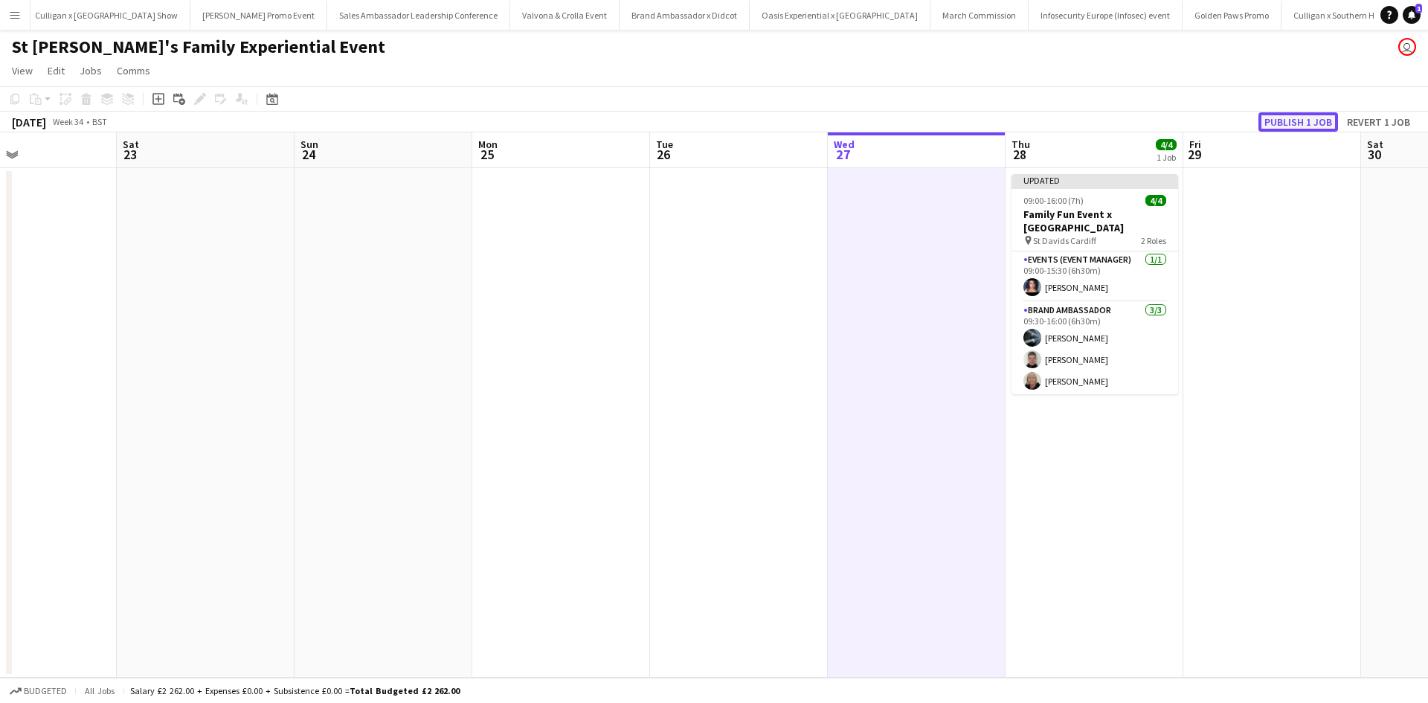
click at [1301, 129] on button "Publish 1 job" at bounding box center [1298, 121] width 80 height 19
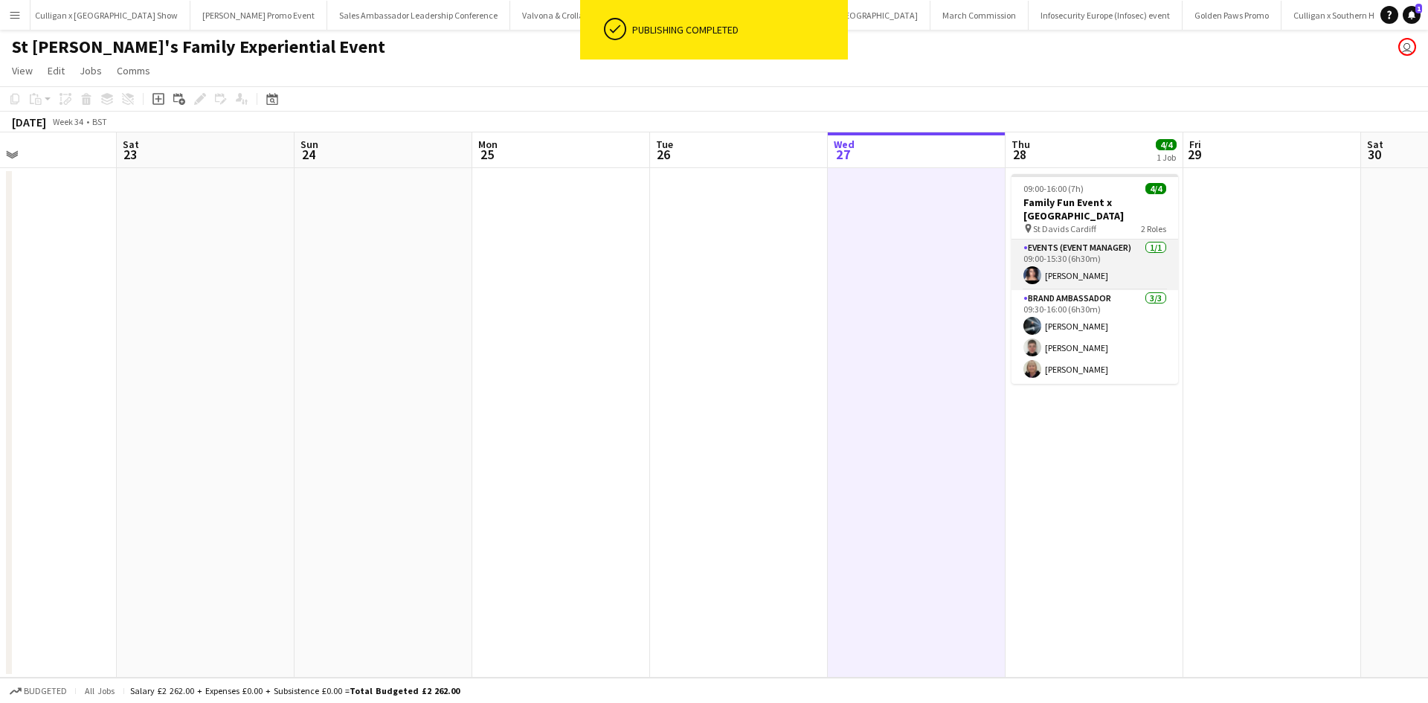
click at [1107, 252] on app-card-role "Events (Event Manager) 1/1 09:00-15:30 (6h30m) Ami Goff" at bounding box center [1094, 264] width 167 height 51
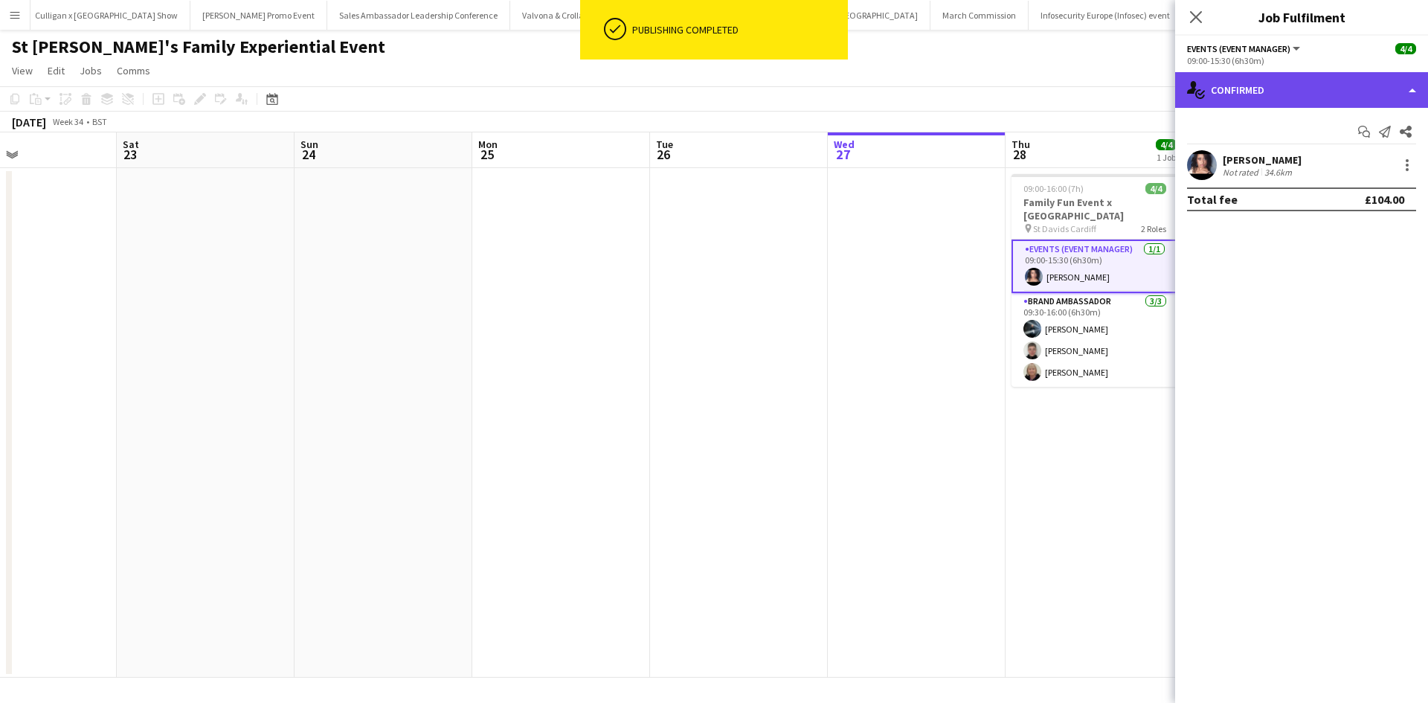
click at [1327, 94] on div "single-neutral-actions-check-2 Confirmed" at bounding box center [1301, 90] width 253 height 36
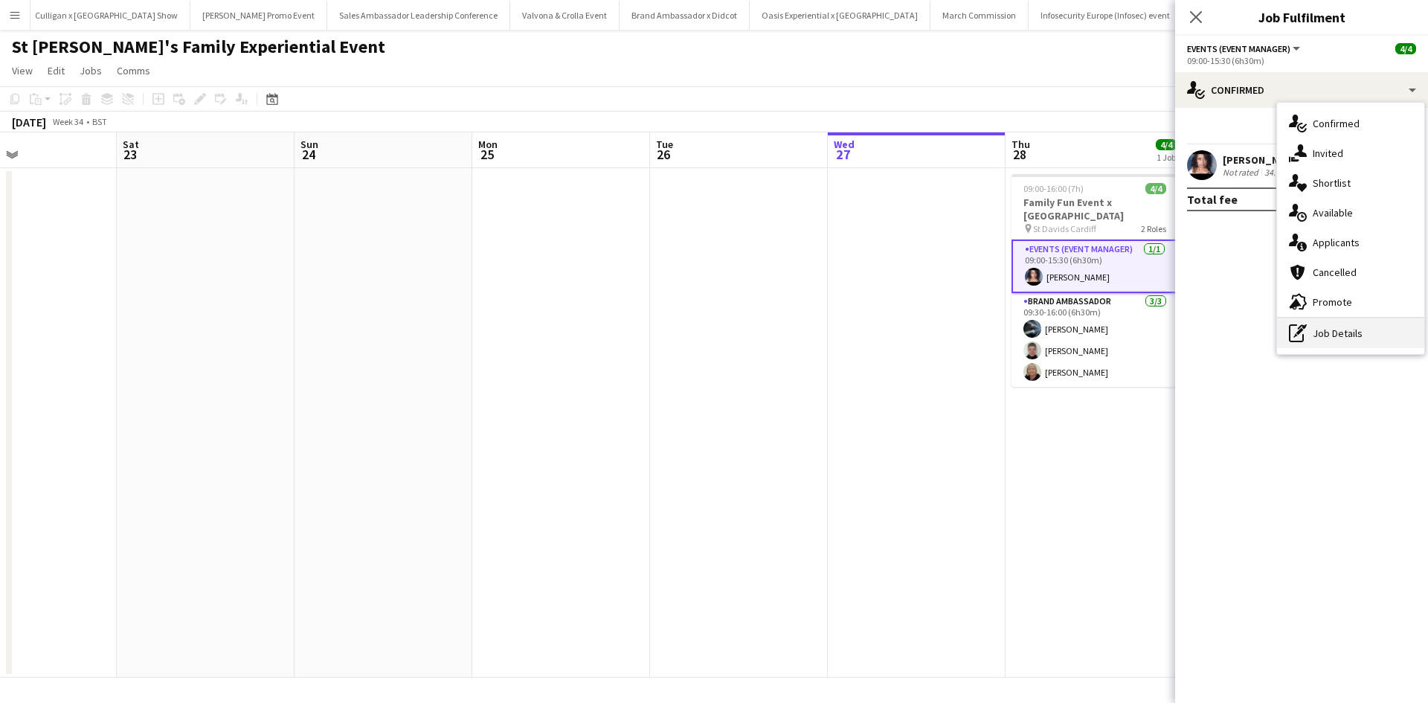
click at [1344, 343] on div "pen-write Job Details" at bounding box center [1350, 333] width 147 height 30
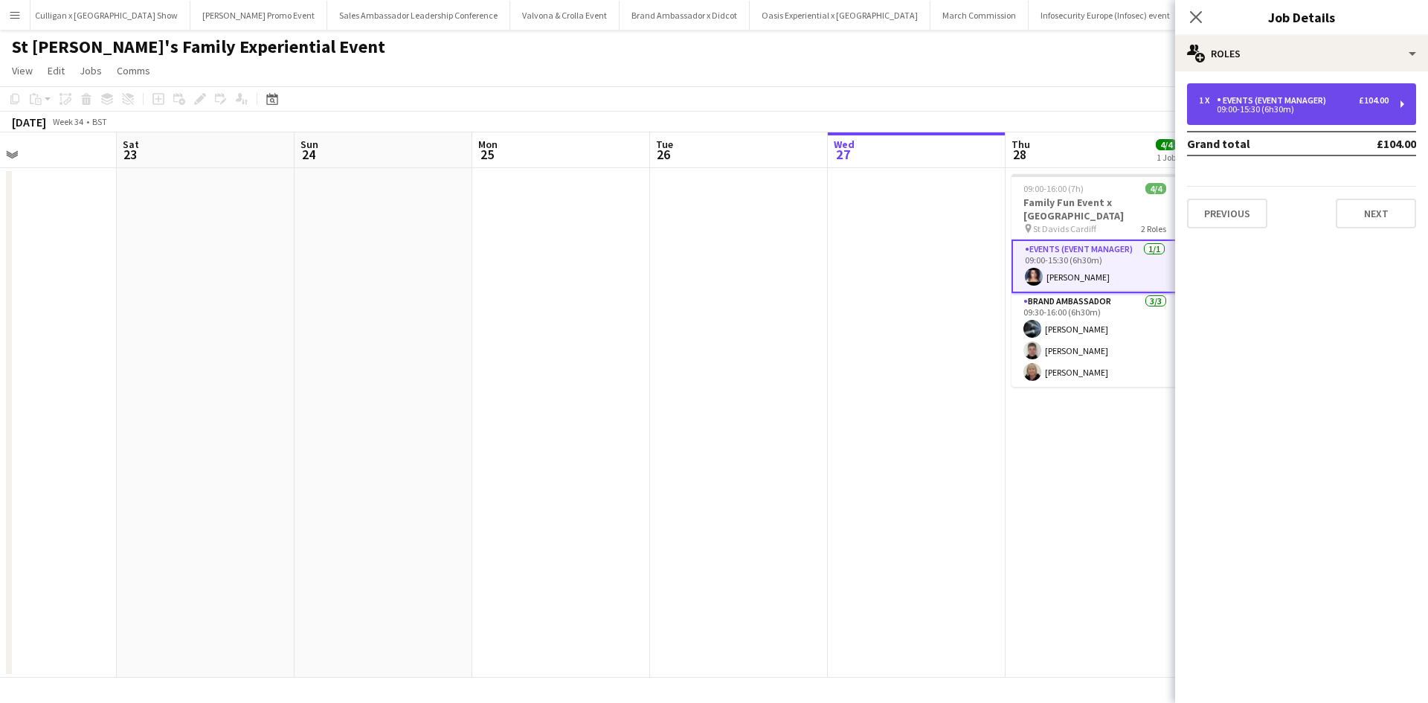
click at [1298, 120] on div "1 x Events (Event Manager) £104.00 09:00-15:30 (6h30m)" at bounding box center [1301, 104] width 229 height 42
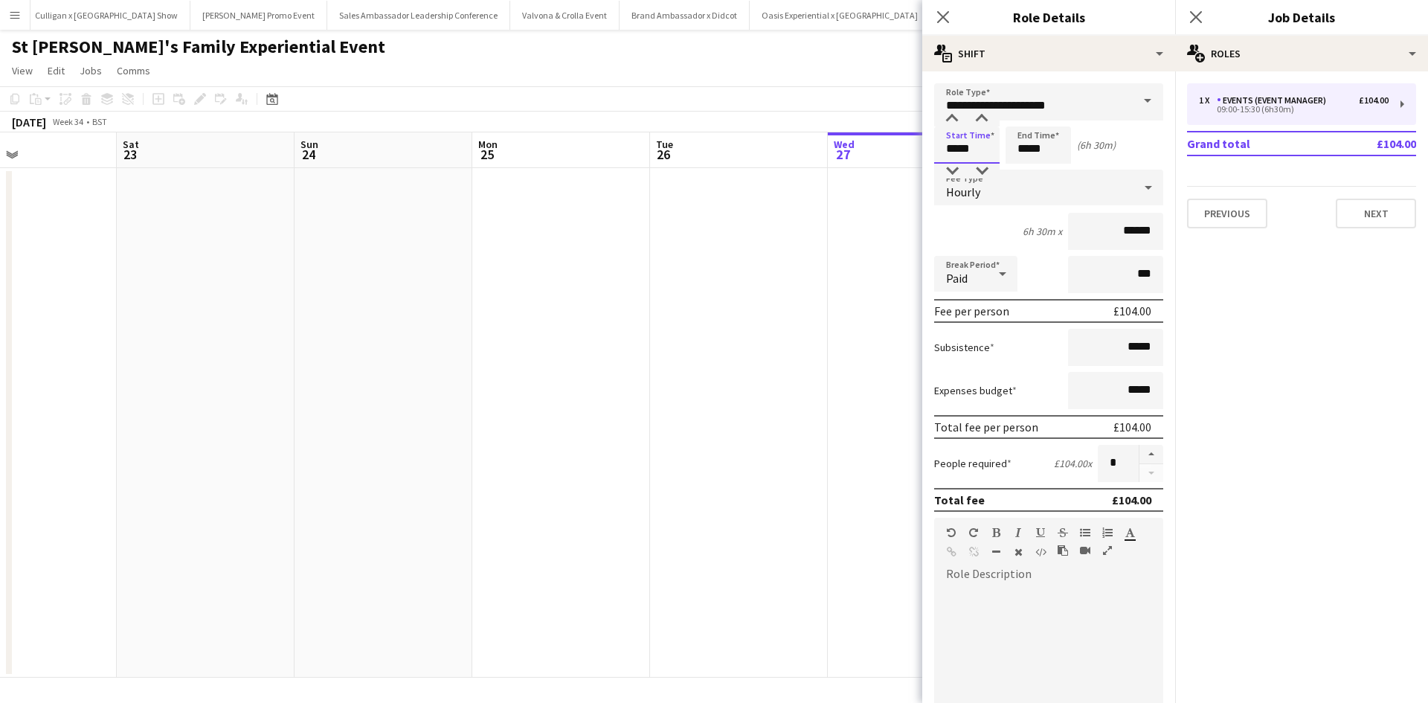
drag, startPoint x: 982, startPoint y: 154, endPoint x: 936, endPoint y: 149, distance: 46.3
click at [936, 149] on input "*****" at bounding box center [966, 144] width 65 height 37
type input "*****"
click at [632, 404] on app-date-cell at bounding box center [561, 422] width 178 height 509
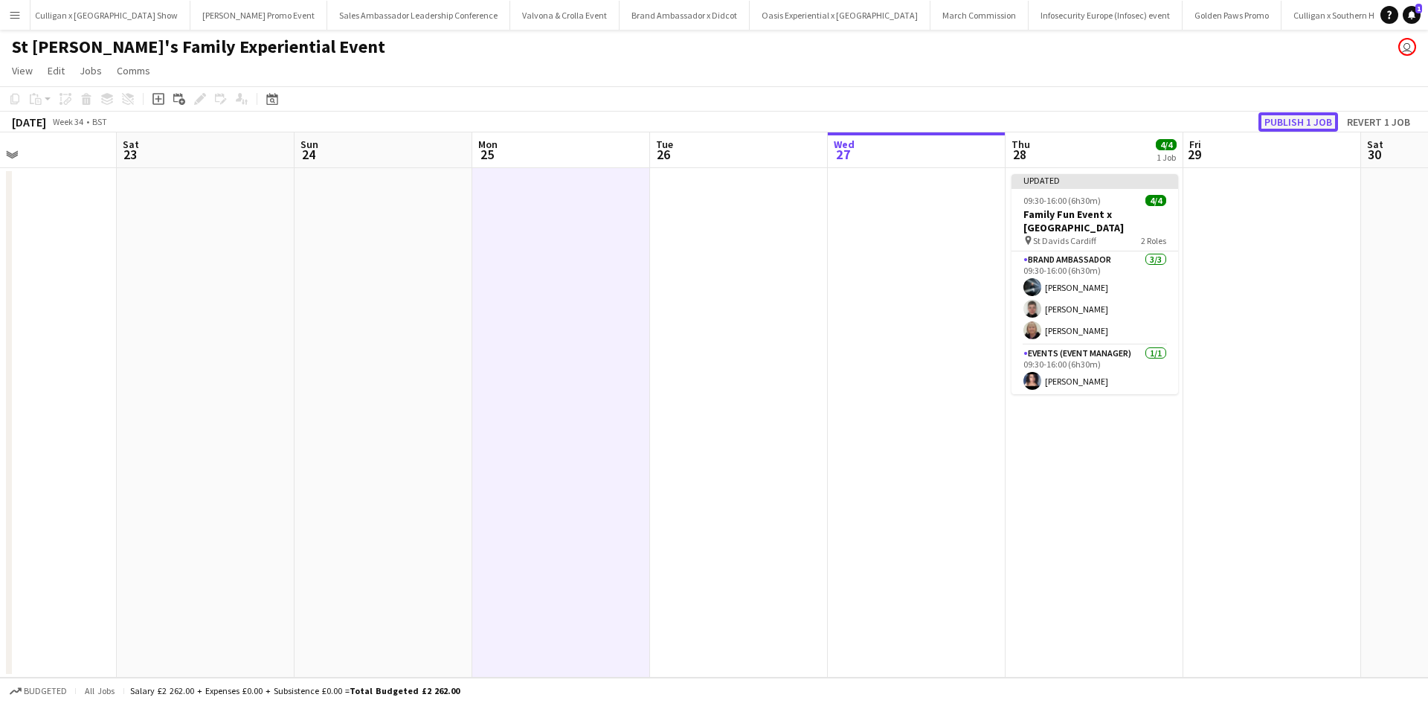
click at [1308, 115] on button "Publish 1 job" at bounding box center [1298, 121] width 80 height 19
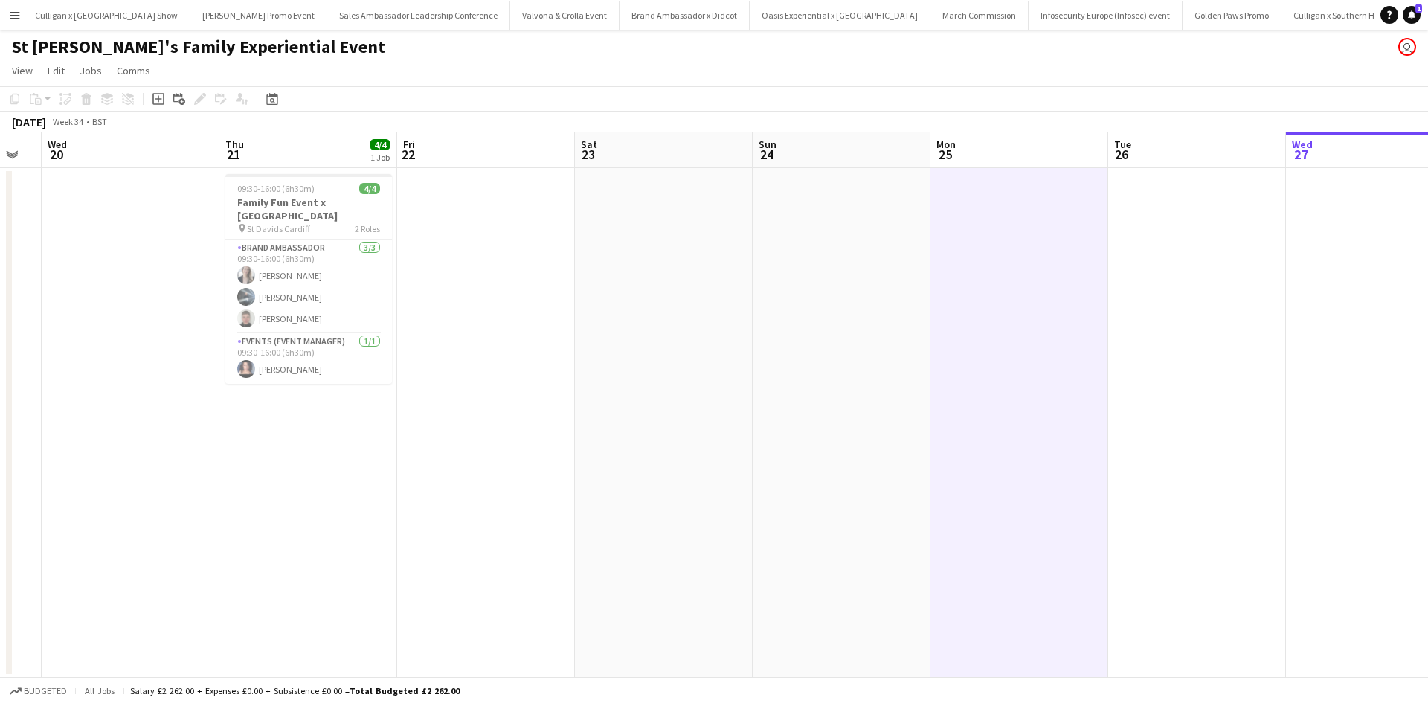
scroll to position [0, 425]
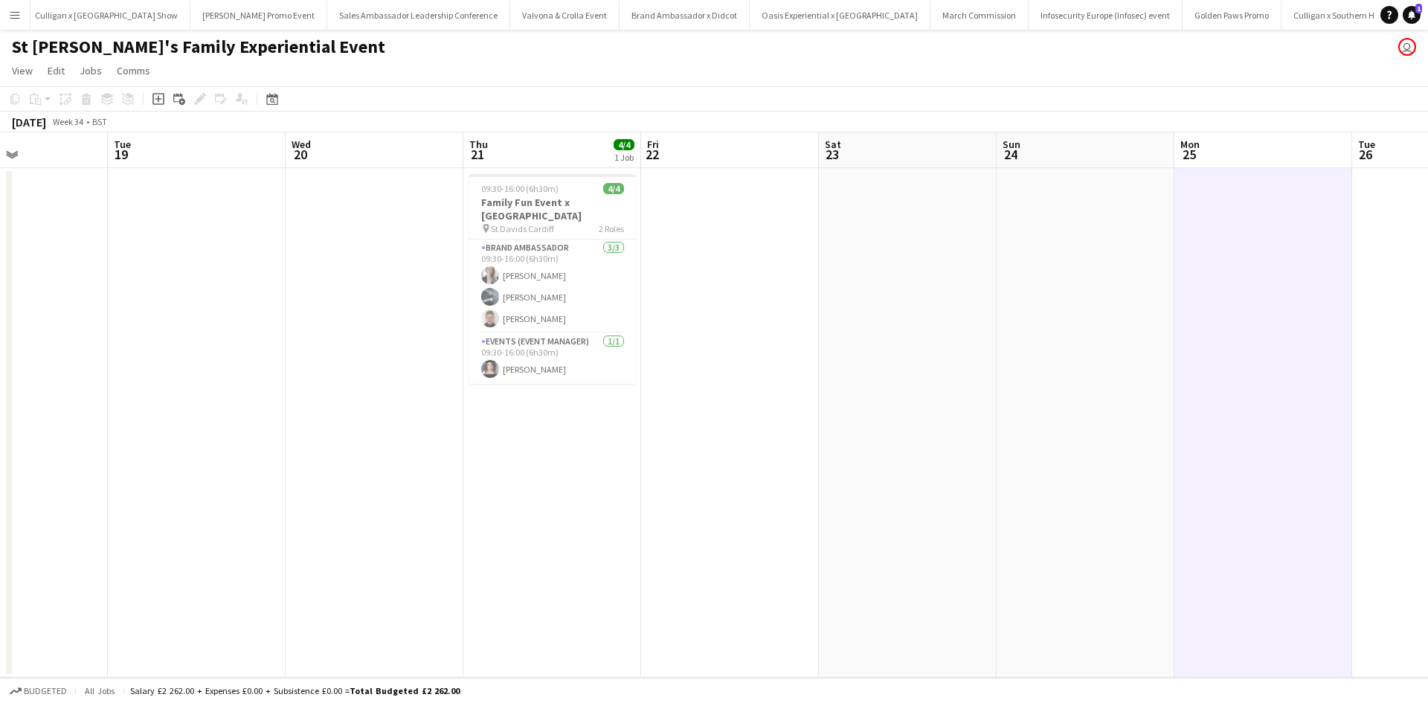
drag, startPoint x: 248, startPoint y: 384, endPoint x: 950, endPoint y: 399, distance: 702.2
click at [950, 399] on app-calendar-viewport "Sat 16 Sun 17 Mon 18 Tue 19 Wed 20 Thu 21 4/4 1 Job Fri 22 Sat 23 Sun 24 Mon 25…" at bounding box center [714, 404] width 1428 height 545
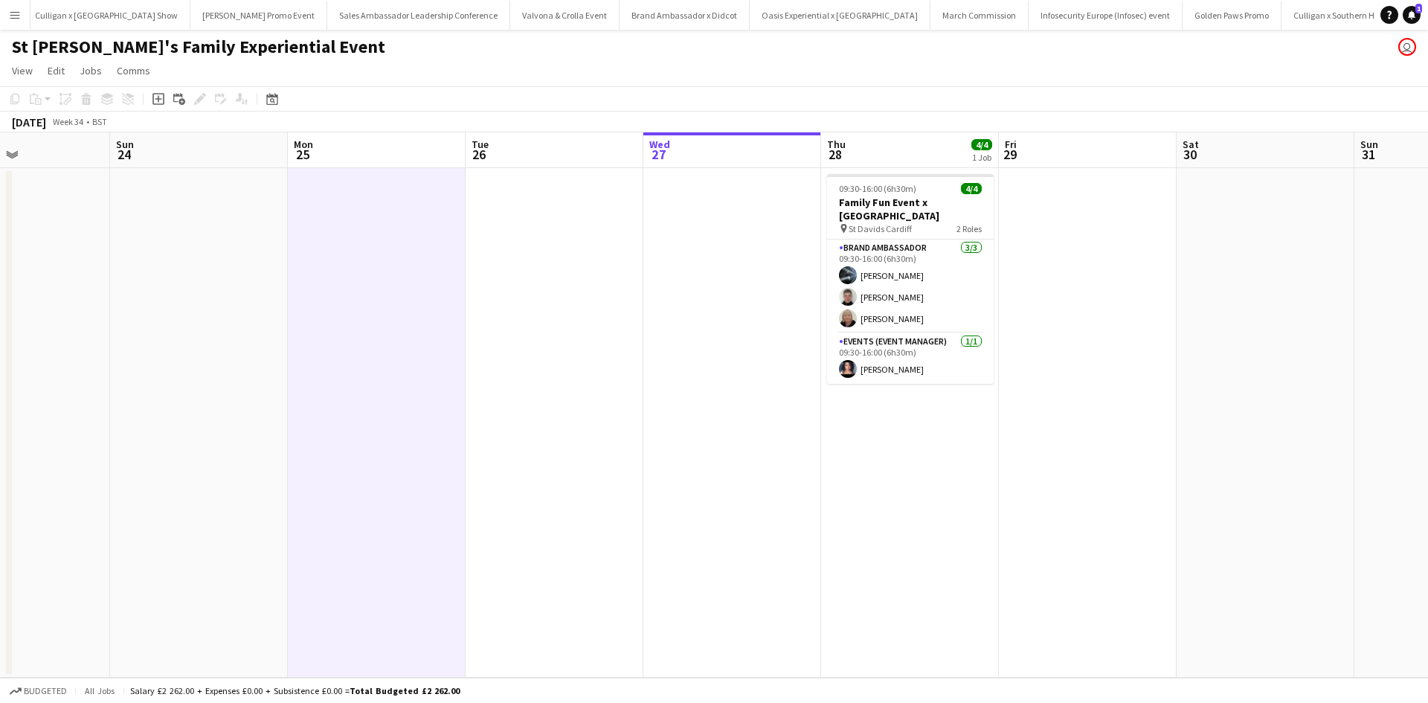
scroll to position [0, 663]
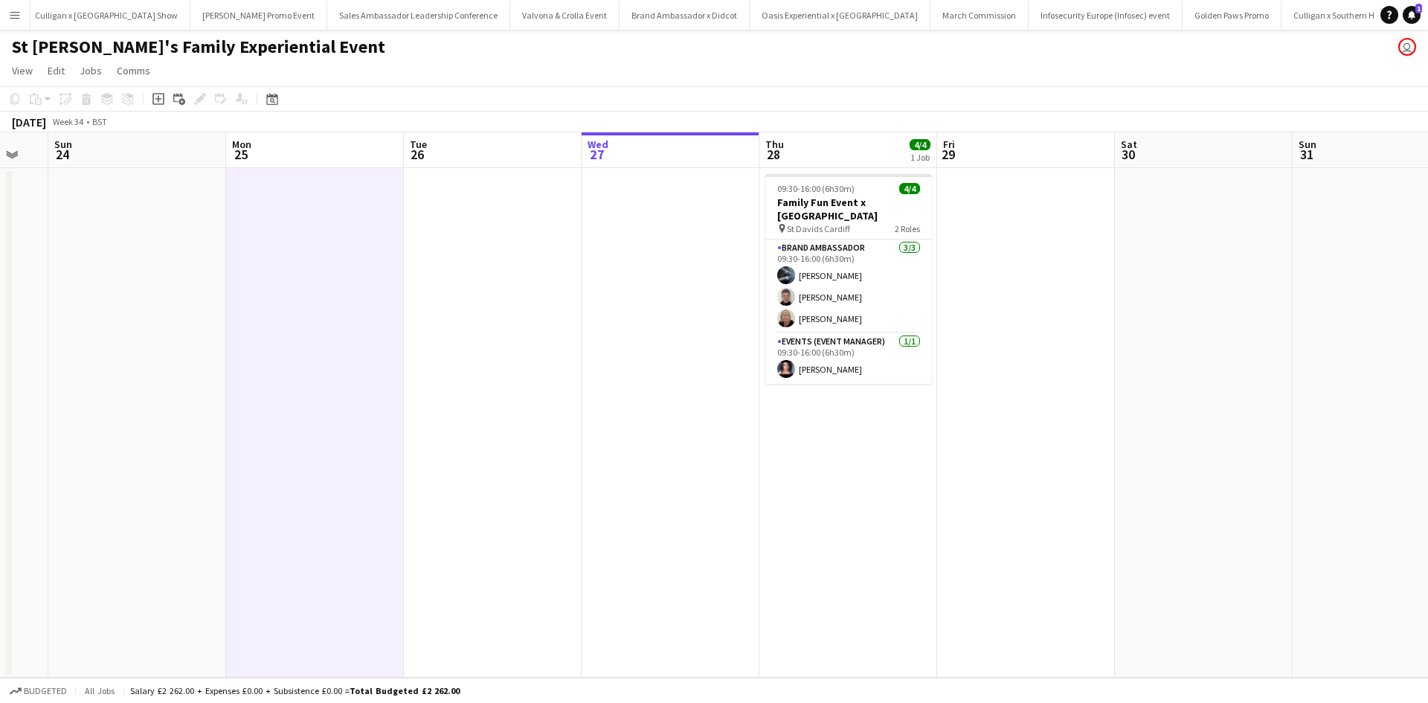
drag, startPoint x: 1188, startPoint y: 509, endPoint x: 271, endPoint y: 471, distance: 917.8
click at [240, 463] on app-calendar-viewport "Wed 20 Thu 21 4/4 1 Job Fri 22 Sat 23 Sun 24 Mon 25 Tue 26 Wed 27 Thu 28 4/4 1 …" at bounding box center [714, 404] width 1428 height 545
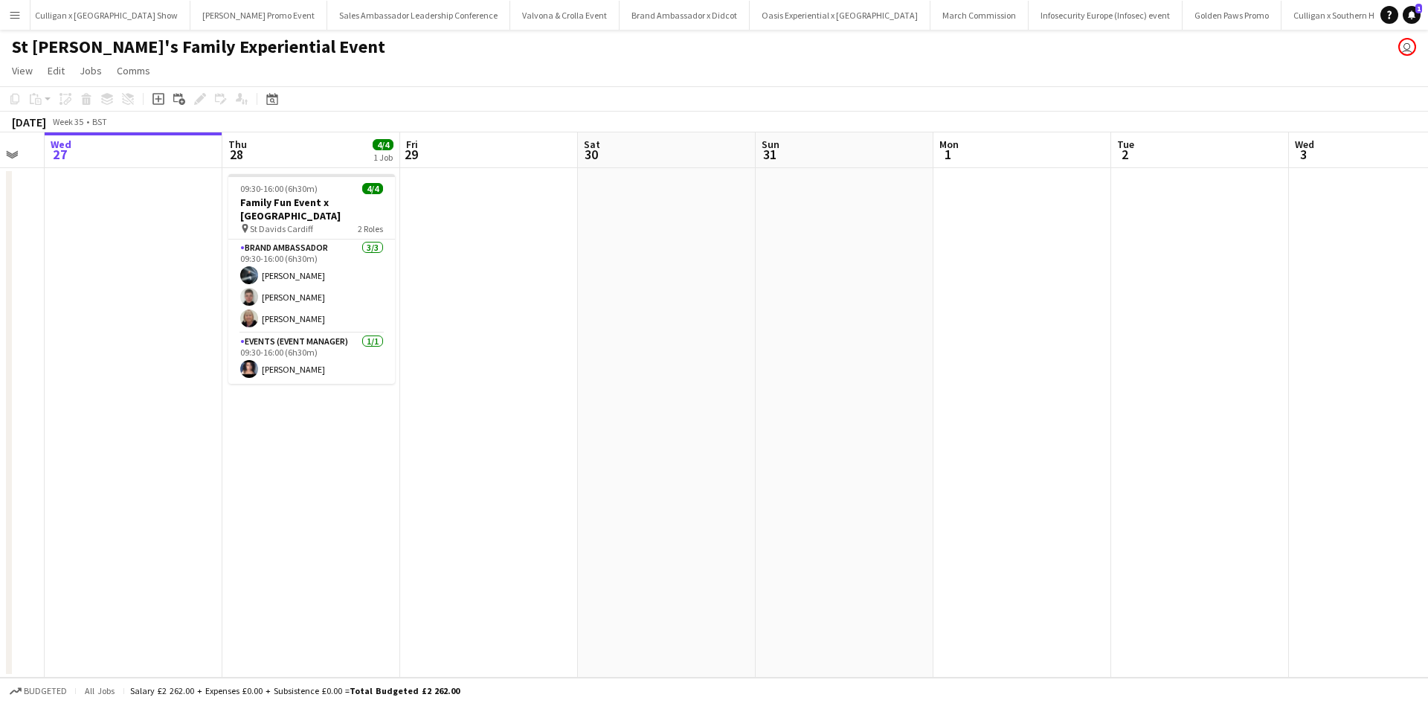
scroll to position [0, 573]
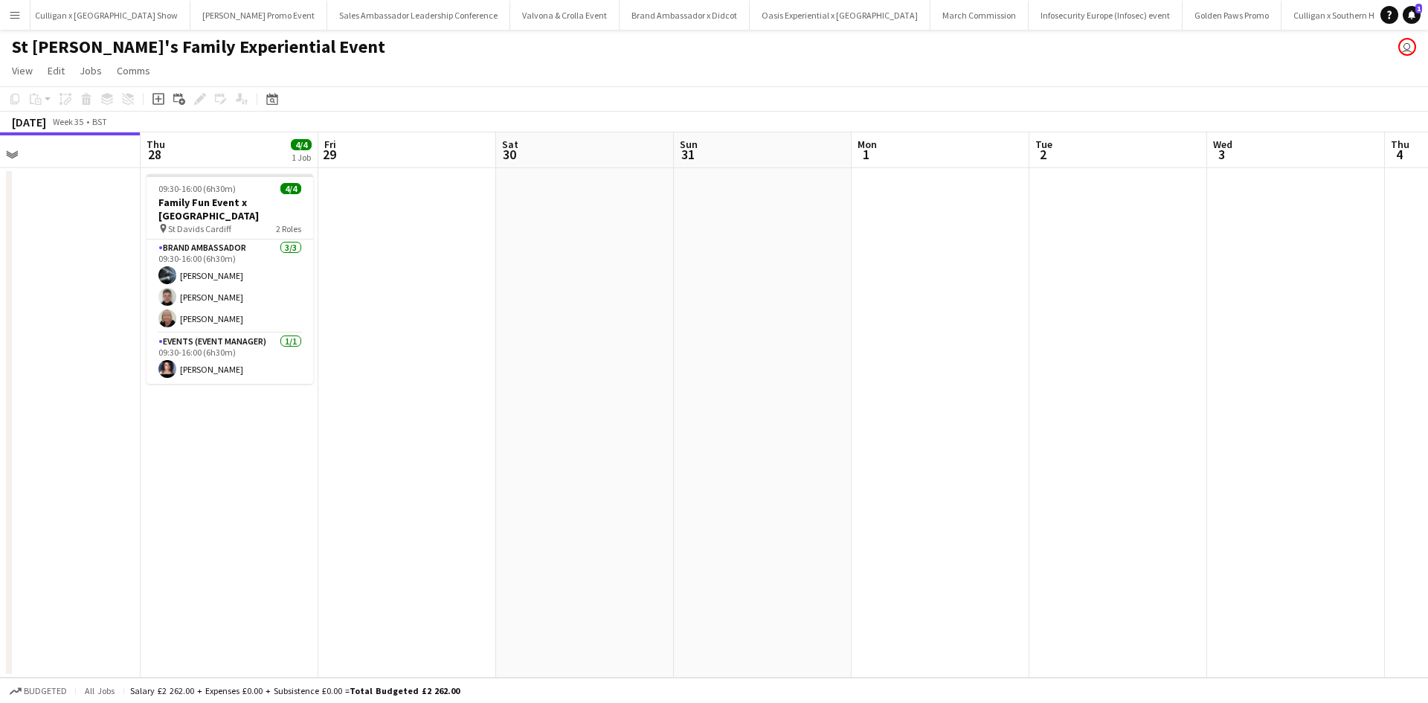
drag, startPoint x: 1030, startPoint y: 529, endPoint x: 414, endPoint y: 500, distance: 616.5
click at [409, 503] on app-calendar-viewport "Sun 24 Mon 25 Tue 26 Wed 27 Thu 28 4/4 1 Job Fri 29 Sat 30 Sun 31 Mon 1 Tue 2 W…" at bounding box center [714, 404] width 1428 height 545
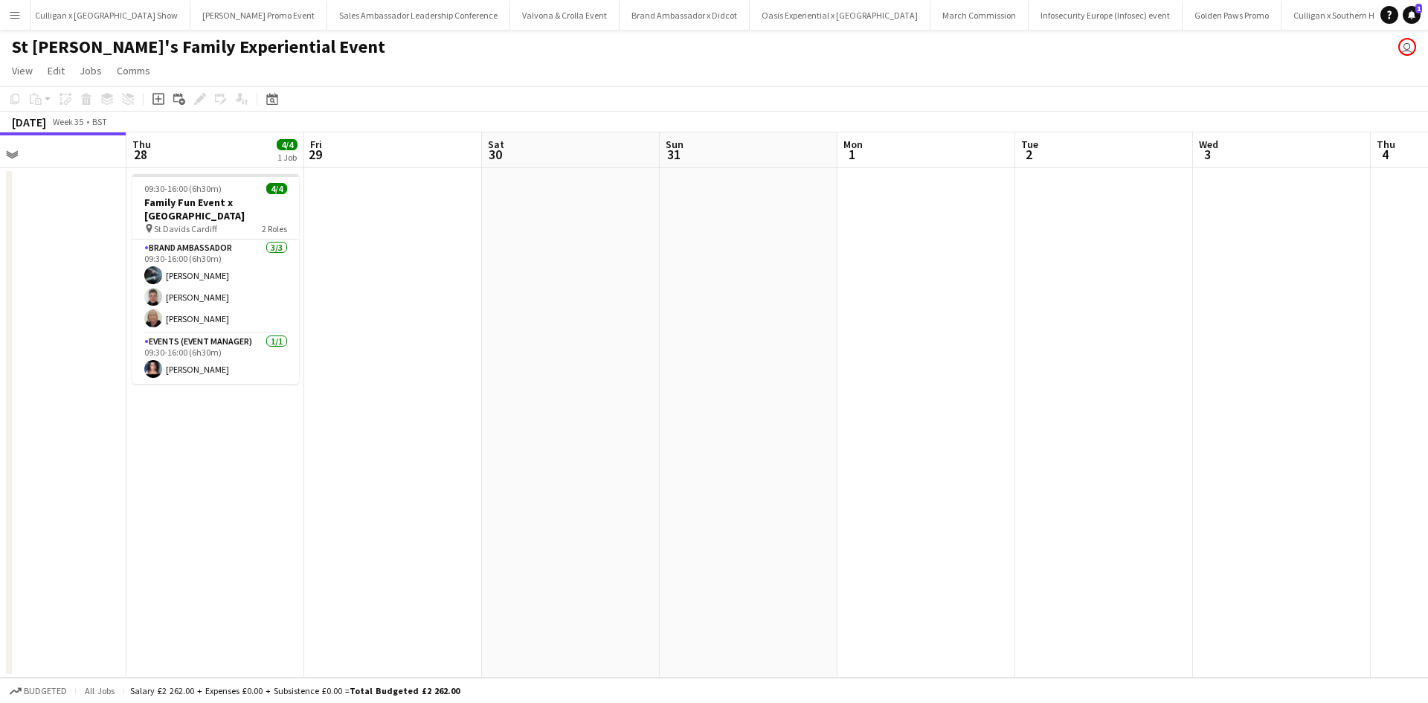
drag, startPoint x: 802, startPoint y: 527, endPoint x: 429, endPoint y: 524, distance: 372.6
click at [431, 524] on app-calendar-viewport "Sun 24 Mon 25 Tue 26 Wed 27 Thu 28 4/4 1 Job Fri 29 Sat 30 Sun 31 Mon 1 Tue 2 W…" at bounding box center [714, 404] width 1428 height 545
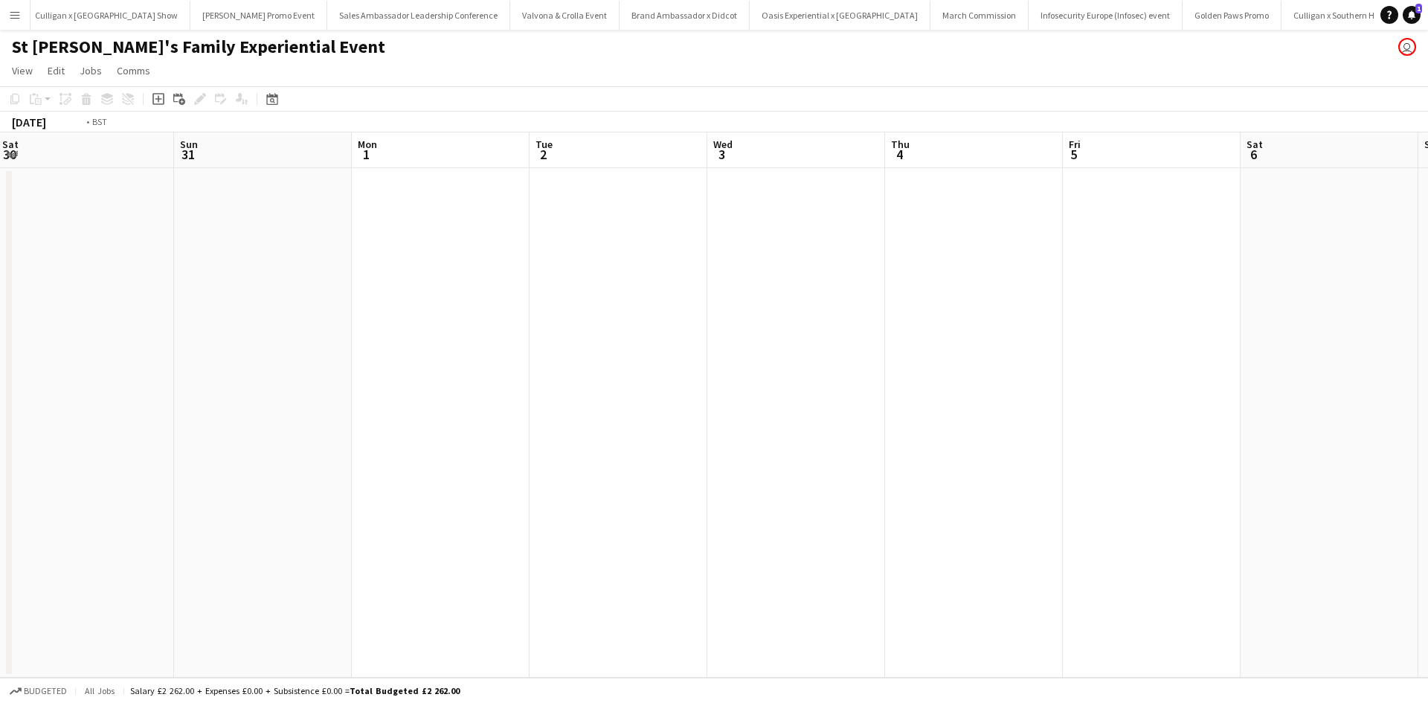
drag, startPoint x: 1025, startPoint y: 563, endPoint x: 513, endPoint y: 515, distance: 514.0
click at [518, 515] on app-calendar-viewport "Tue 26 Wed 27 Thu 28 4/4 1 Job Fri 29 Sat 30 Sun 31 Mon 1 Tue 2 Wed 3 Thu 4 Fri…" at bounding box center [714, 404] width 1428 height 545
drag, startPoint x: 949, startPoint y: 546, endPoint x: 509, endPoint y: 515, distance: 441.4
click at [476, 512] on app-calendar-viewport "Mon 1 Tue 2 Wed 3 Thu 4 Fri 5 Sat 6 Sun 7 Mon 8 Tue 9 Wed 10 Thu 11 Fri 12 Sat …" at bounding box center [714, 404] width 1428 height 545
drag, startPoint x: 924, startPoint y: 544, endPoint x: 461, endPoint y: 485, distance: 467.1
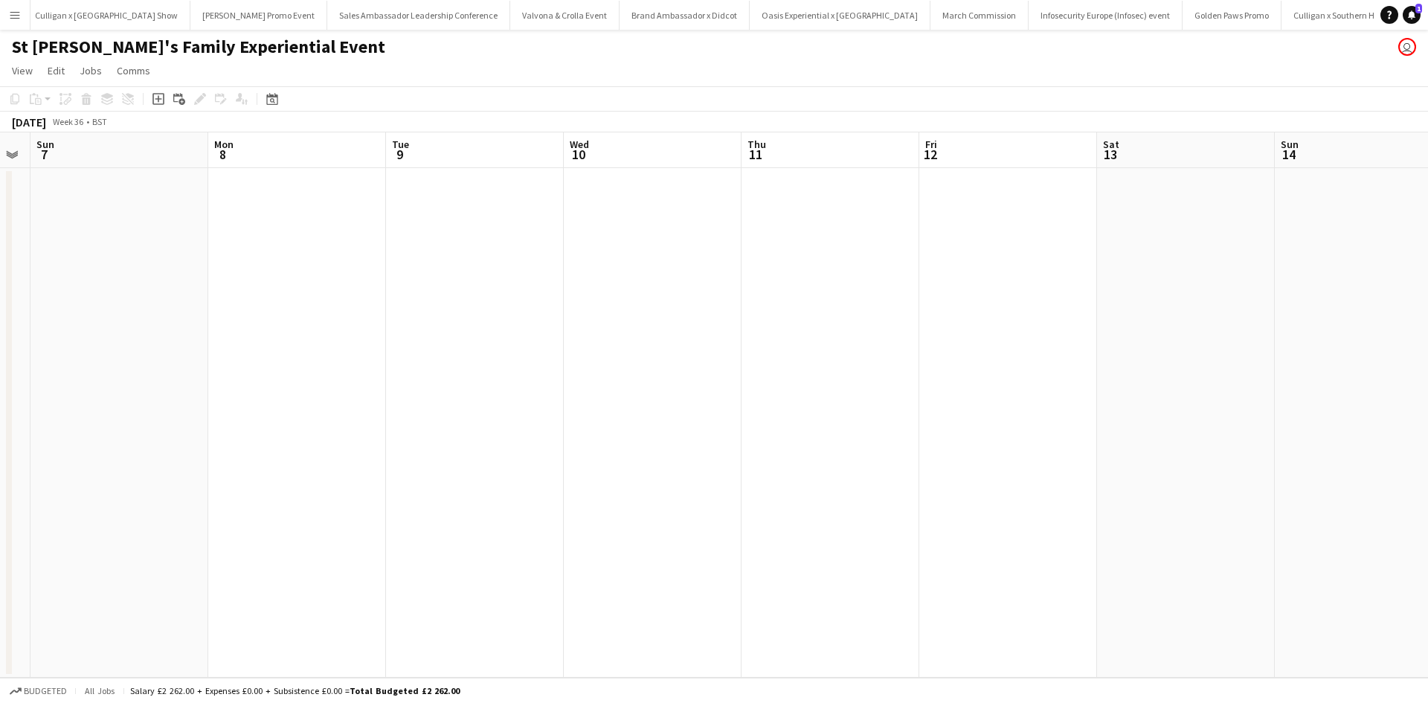
click at [455, 484] on app-calendar-viewport "Wed 3 Thu 4 Fri 5 Sat 6 Sun 7 Mon 8 Tue 9 Wed 10 Thu 11 Fri 12 Sat 13 Sun 14 Mo…" at bounding box center [714, 404] width 1428 height 545
drag, startPoint x: 916, startPoint y: 524, endPoint x: 436, endPoint y: 466, distance: 483.9
click at [440, 468] on app-calendar-viewport "Fri 5 Sat 6 Sun 7 Mon 8 Tue 9 Wed 10 Thu 11 Fri 12 Sat 13 Sun 14 Mon 15 Tue 16 …" at bounding box center [714, 404] width 1428 height 545
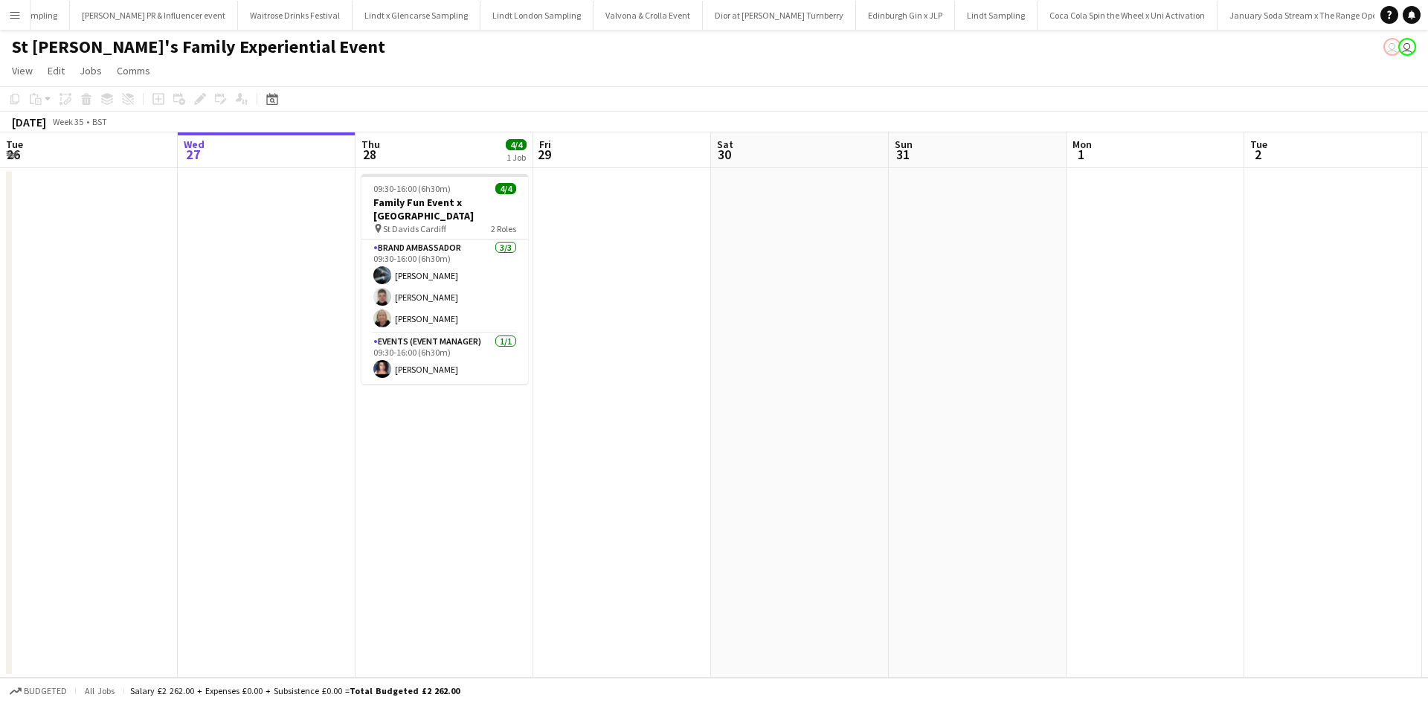
scroll to position [0, 10839]
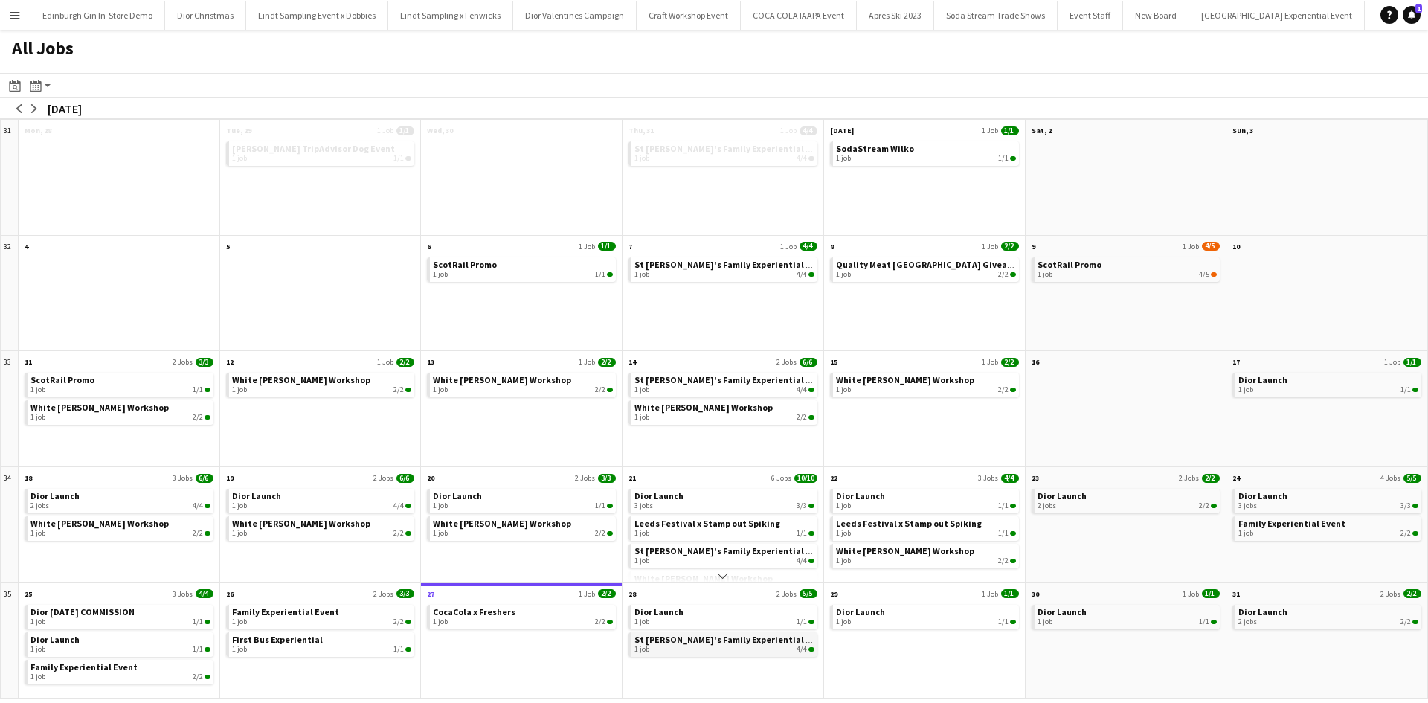
click at [771, 650] on div "1 job 4/4" at bounding box center [724, 649] width 180 height 9
click at [688, 492] on link "Dior Launch 3 jobs 3/3" at bounding box center [724, 500] width 180 height 22
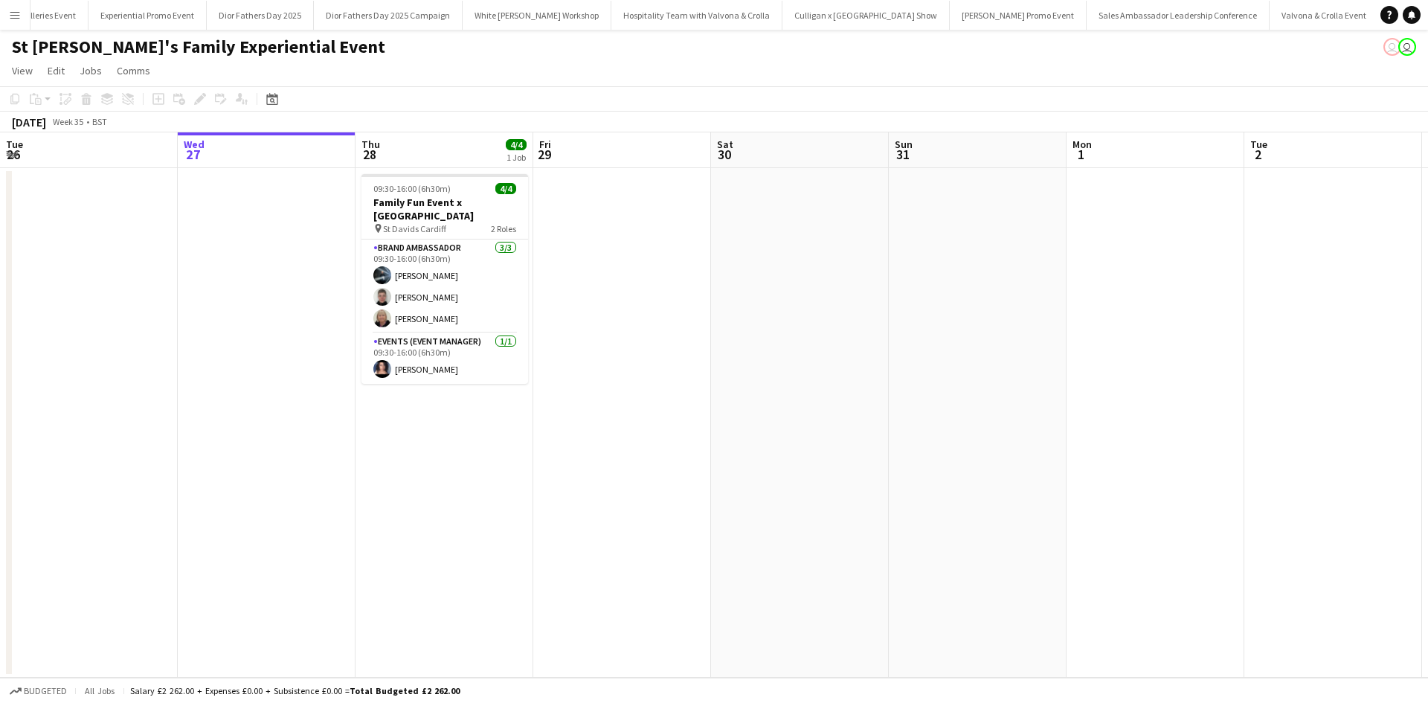
scroll to position [0, 13542]
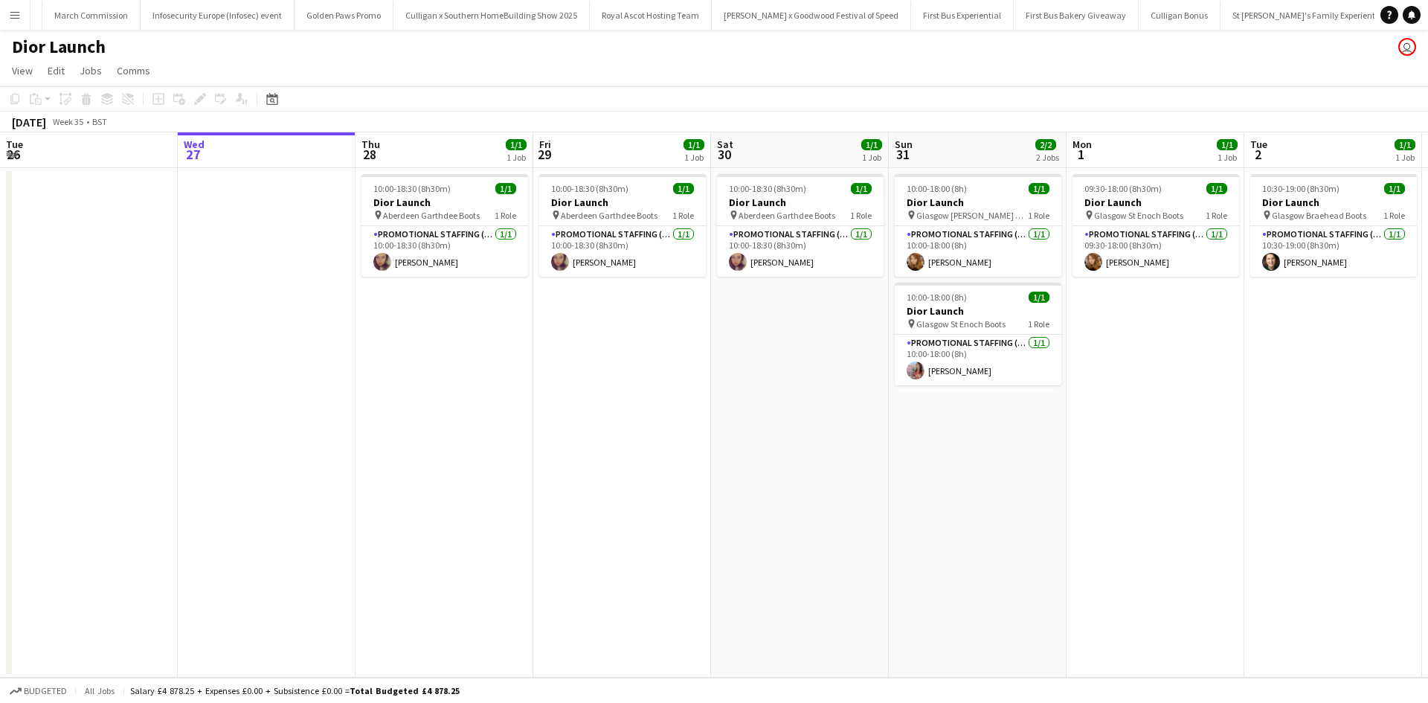
scroll to position [0, 14446]
